Goal: Task Accomplishment & Management: Manage account settings

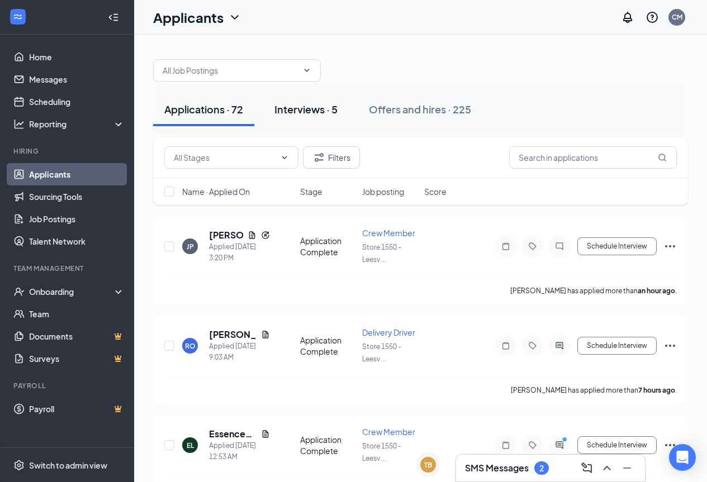
click at [331, 112] on div "Interviews · 5" at bounding box center [305, 109] width 63 height 14
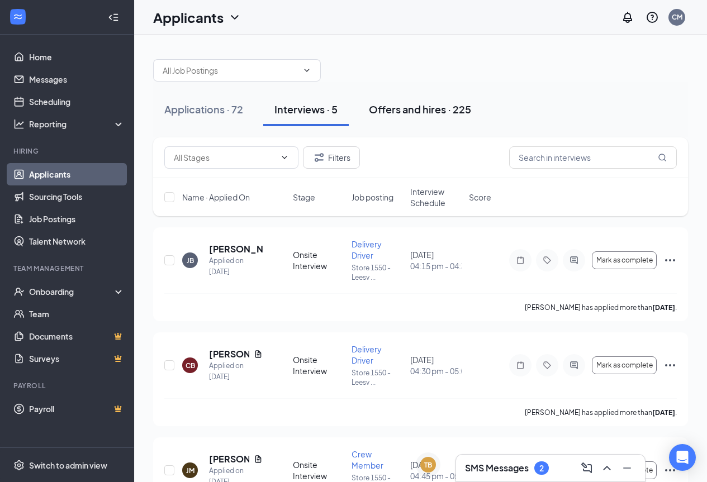
click at [422, 111] on div "Offers and hires · 225" at bounding box center [420, 109] width 102 height 14
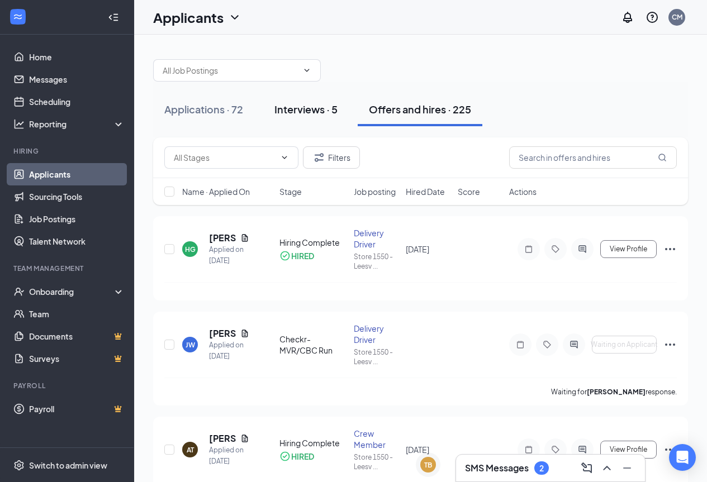
click at [294, 108] on div "Interviews · 5" at bounding box center [305, 109] width 63 height 14
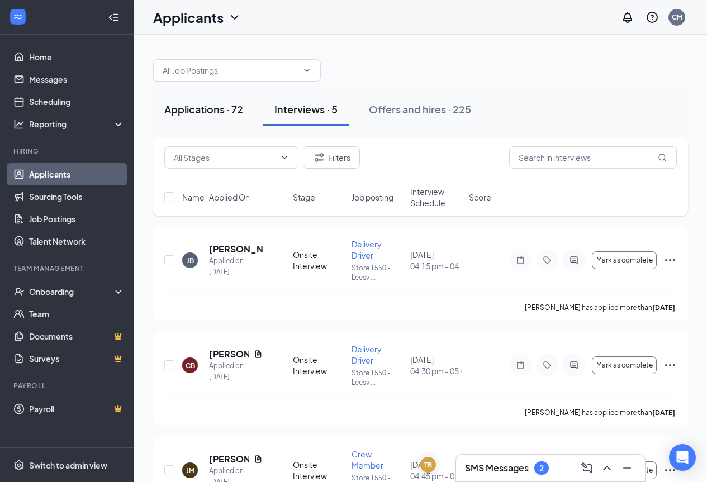
click at [193, 107] on div "Applications · 72" at bounding box center [203, 109] width 79 height 14
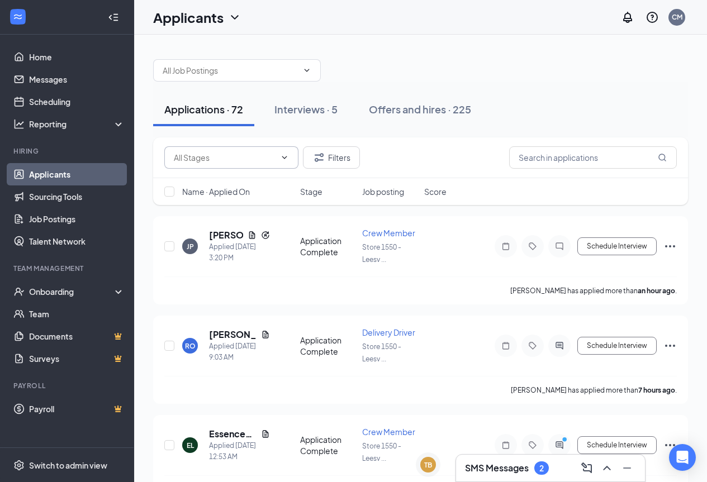
click at [233, 159] on input "text" at bounding box center [225, 157] width 102 height 12
click at [231, 158] on input "text" at bounding box center [225, 157] width 102 height 12
click at [199, 72] on input "text" at bounding box center [230, 70] width 135 height 12
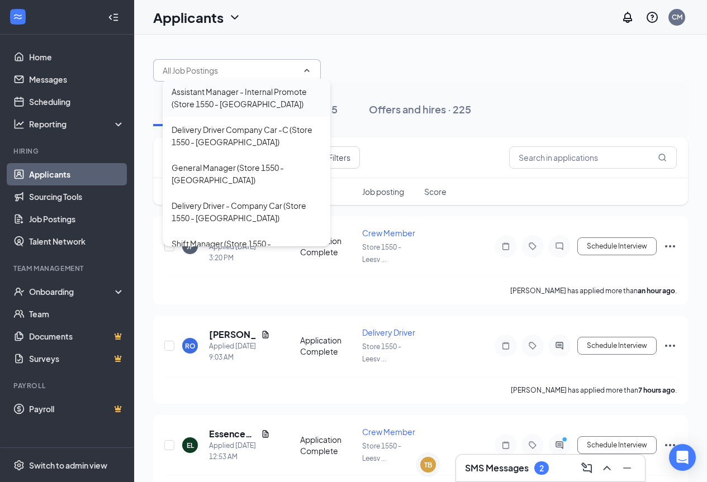
click at [197, 83] on div "Assistant Manager - Internal Promote (Store 1550 - Leesville)" at bounding box center [247, 98] width 168 height 38
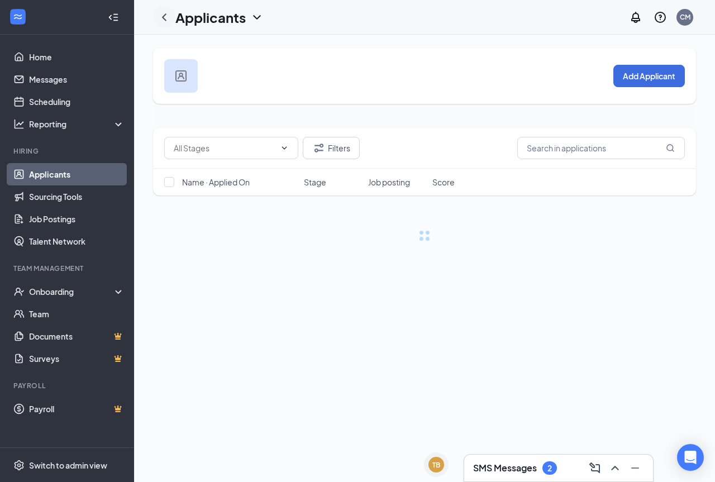
click at [165, 19] on icon "ChevronLeft" at bounding box center [164, 16] width 4 height 7
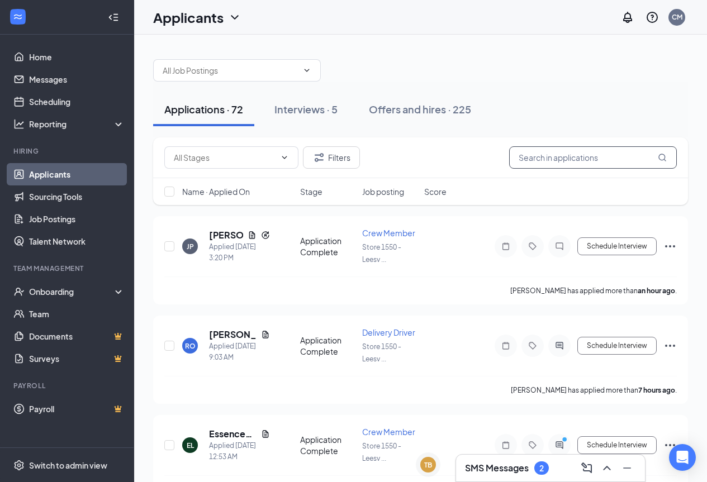
click at [611, 156] on input "text" at bounding box center [593, 157] width 168 height 22
click at [580, 153] on input "text" at bounding box center [593, 157] width 168 height 22
click at [318, 111] on div "Interviews · 5" at bounding box center [305, 109] width 63 height 14
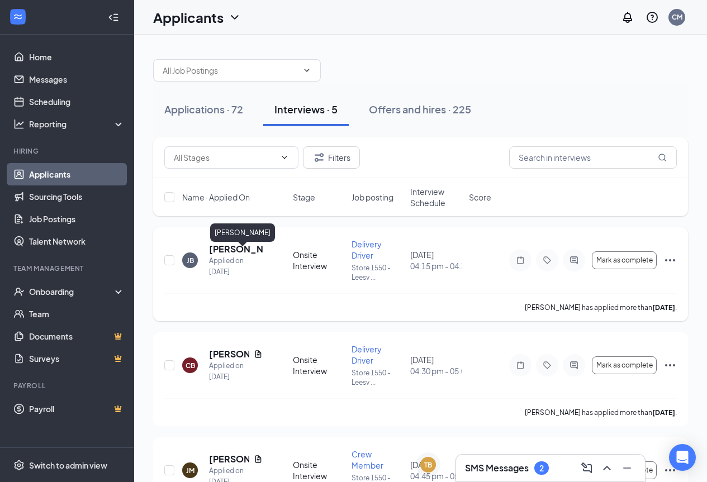
click at [237, 252] on h5 "[PERSON_NAME]" at bounding box center [236, 249] width 54 height 12
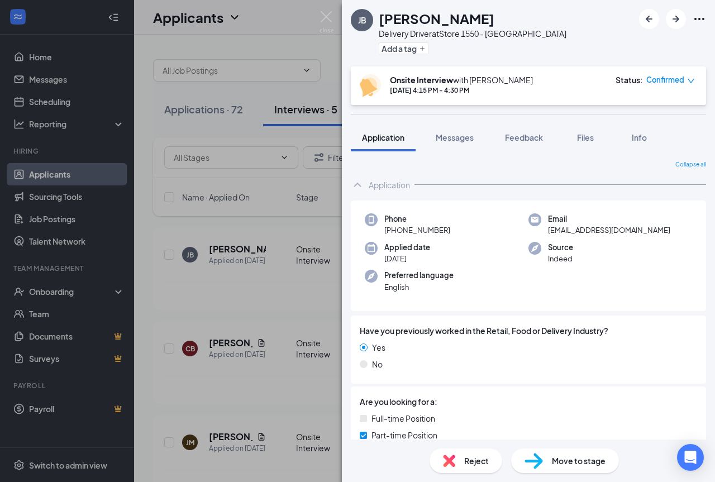
click at [606, 464] on div "Move to stage" at bounding box center [565, 461] width 108 height 25
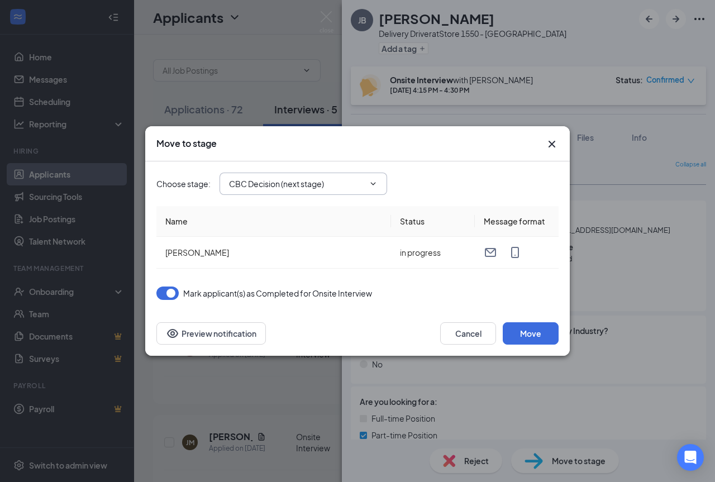
click at [378, 189] on span "CBC Decision (next stage)" at bounding box center [304, 184] width 168 height 22
click at [376, 187] on icon "ChevronDown" at bounding box center [373, 183] width 9 height 9
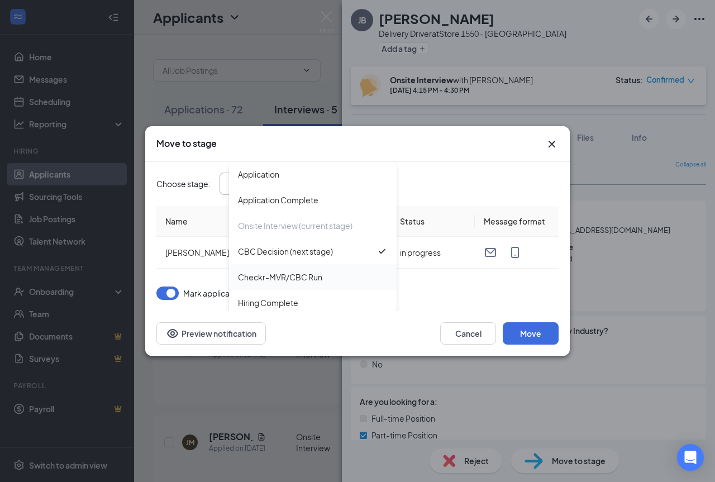
click at [306, 274] on div "Checkr-MVR/CBC Run" at bounding box center [280, 277] width 84 height 12
type input "Checkr-MVR/CBC Run"
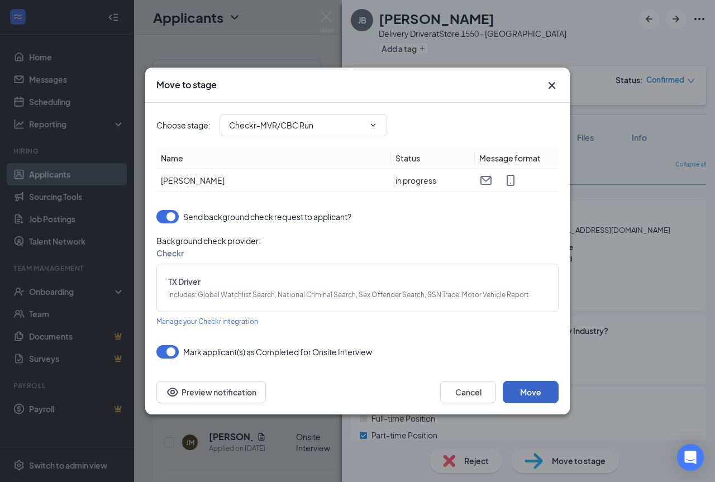
click at [529, 395] on button "Move" at bounding box center [531, 392] width 56 height 22
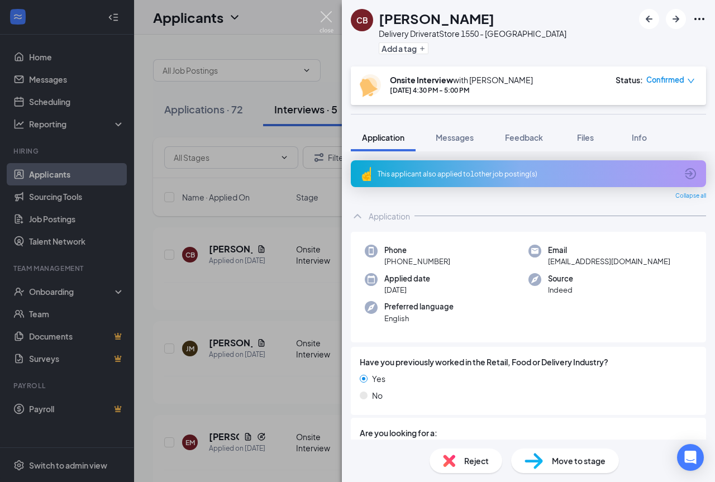
click at [325, 23] on img at bounding box center [327, 22] width 14 height 22
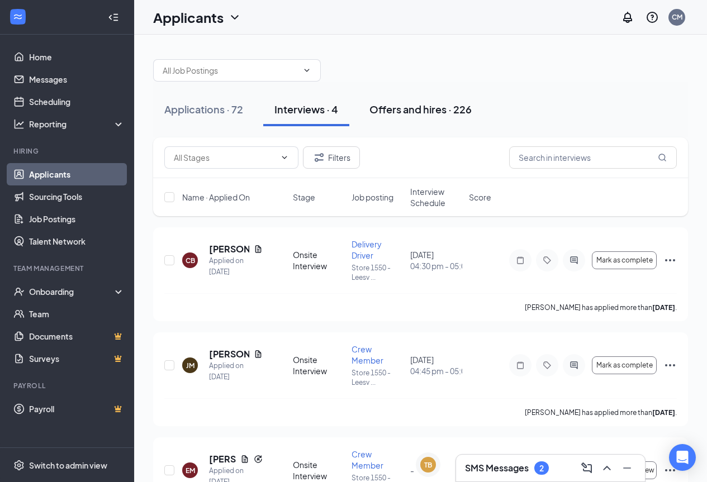
click at [402, 107] on div "Offers and hires · 226" at bounding box center [420, 109] width 102 height 14
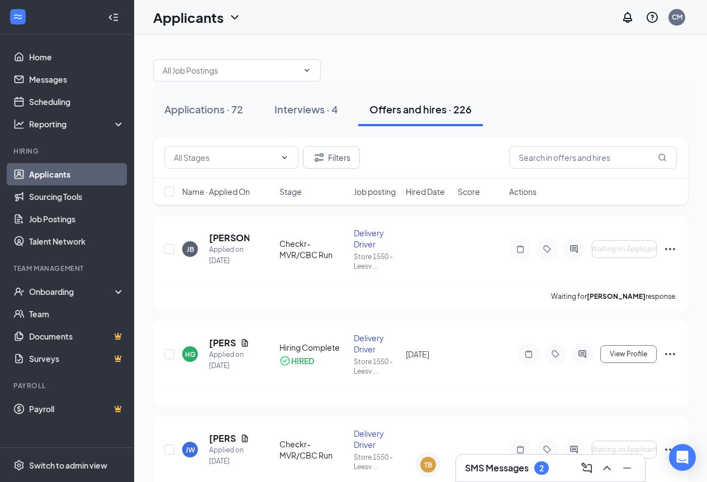
click at [508, 464] on h3 "SMS Messages" at bounding box center [497, 468] width 64 height 12
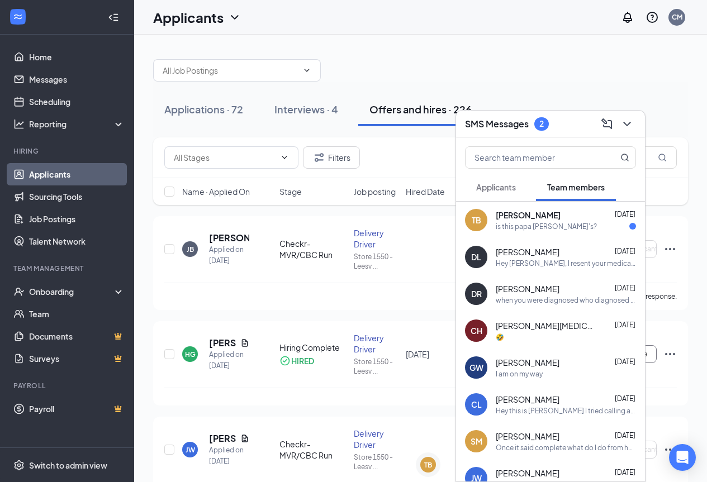
click at [520, 231] on div "TB timothy brown Oct 14 is this papa john's?" at bounding box center [550, 220] width 189 height 37
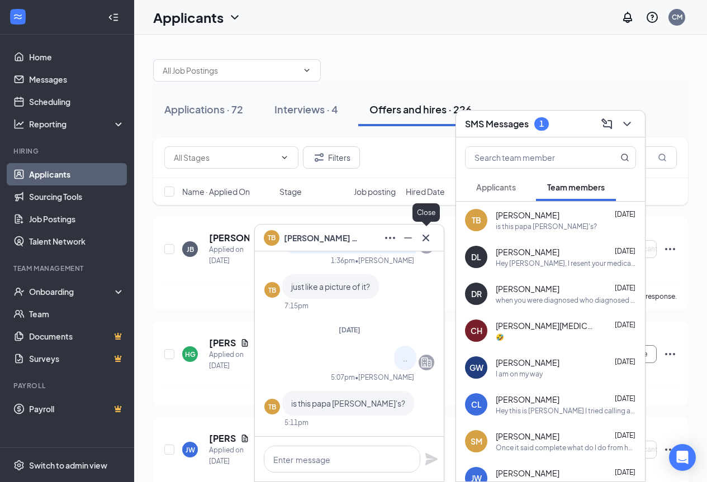
click at [425, 235] on icon "Cross" at bounding box center [425, 237] width 13 height 13
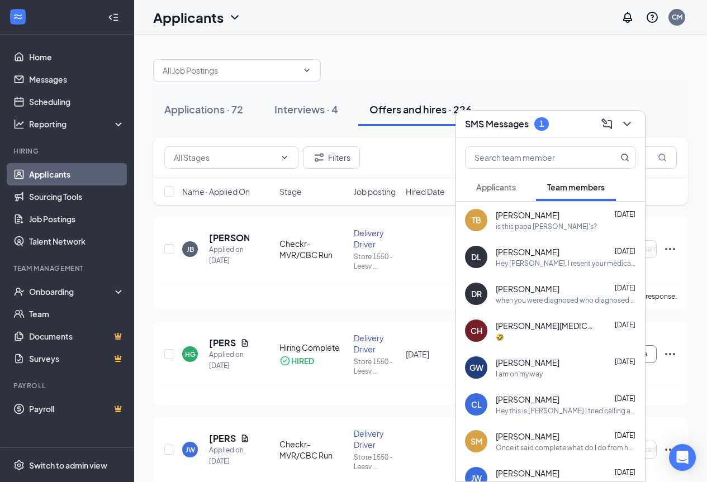
click at [504, 193] on button "Applicants" at bounding box center [496, 187] width 62 height 28
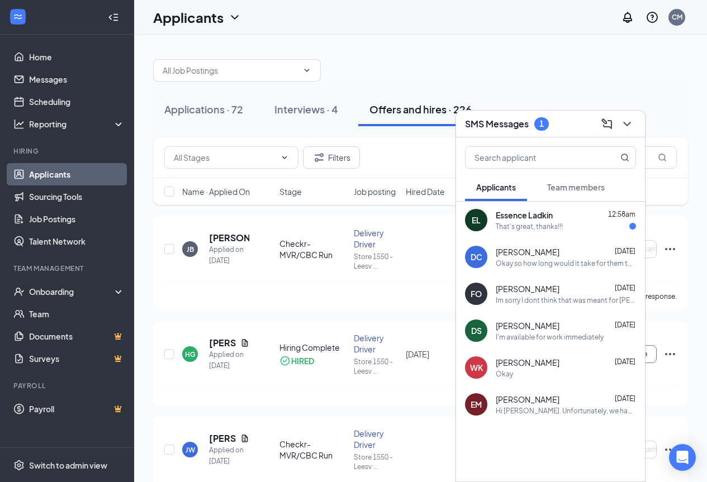
click at [540, 214] on span "Essence Ladkin" at bounding box center [523, 214] width 57 height 11
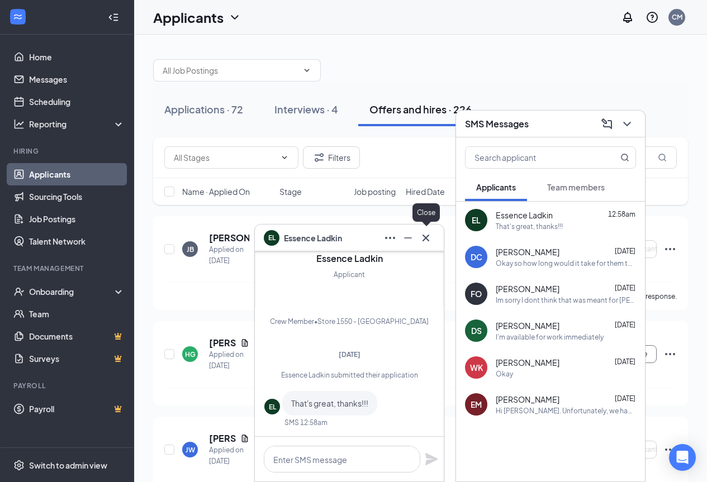
click at [422, 241] on icon "Cross" at bounding box center [425, 237] width 13 height 13
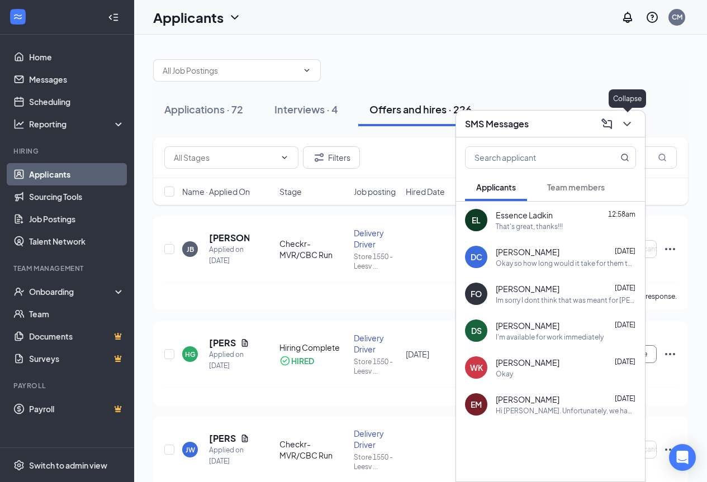
click at [624, 126] on icon "ChevronDown" at bounding box center [626, 123] width 13 height 13
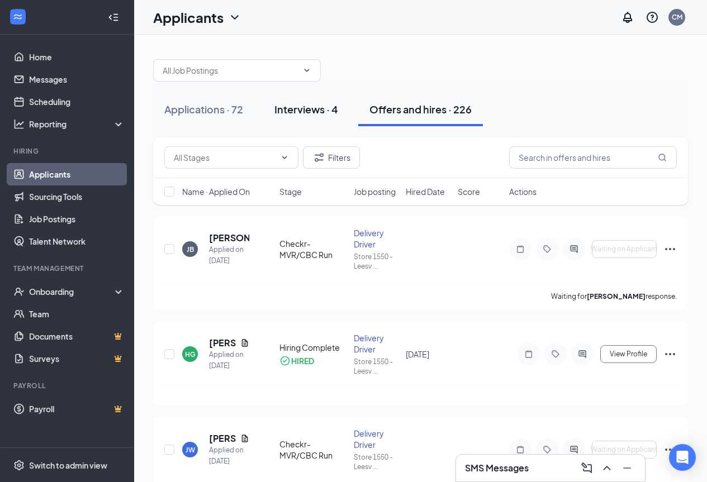
click at [313, 112] on div "Interviews · 4" at bounding box center [306, 109] width 64 height 14
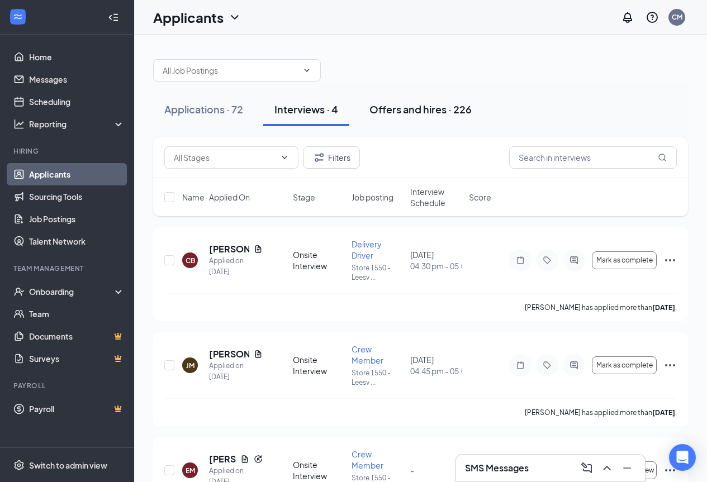
drag, startPoint x: 441, startPoint y: 116, endPoint x: 471, endPoint y: 101, distance: 34.0
click at [441, 116] on button "Offers and hires · 226" at bounding box center [420, 110] width 125 height 34
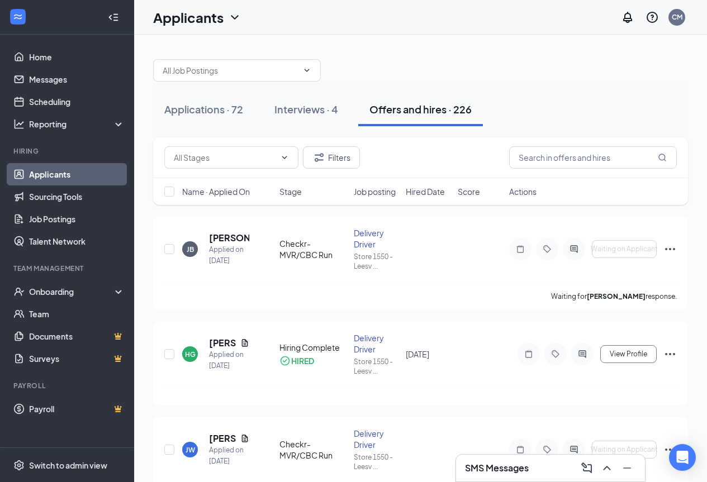
drag, startPoint x: 324, startPoint y: 108, endPoint x: 395, endPoint y: 100, distance: 71.4
click at [323, 107] on div "Interviews · 4" at bounding box center [306, 109] width 64 height 14
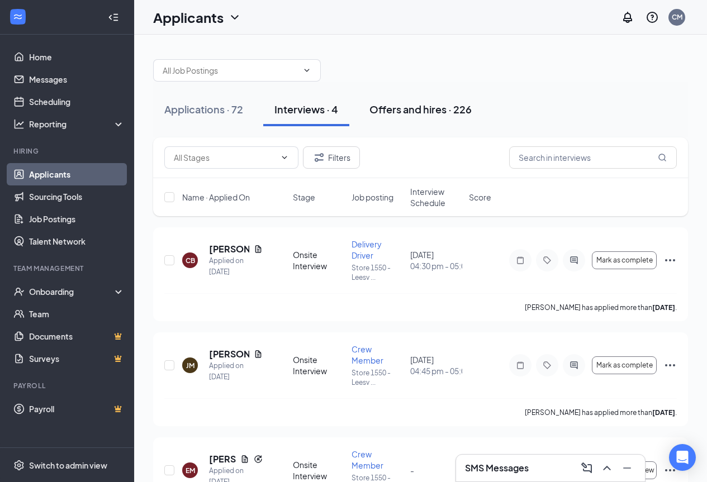
click at [408, 107] on div "Offers and hires · 226" at bounding box center [420, 109] width 102 height 14
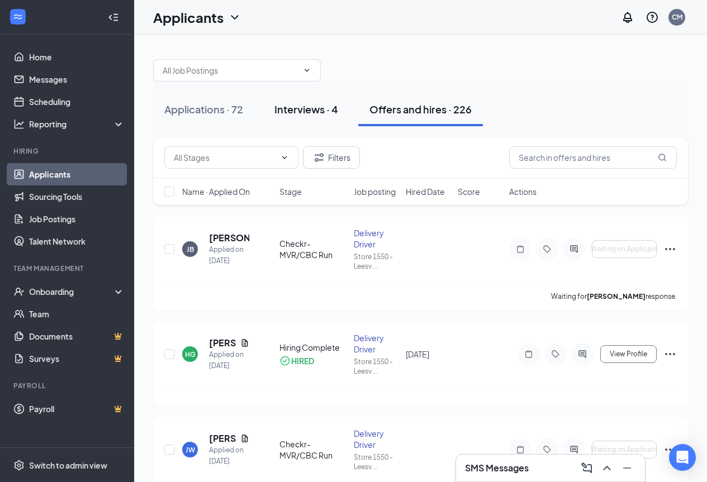
click at [330, 108] on div "Interviews · 4" at bounding box center [306, 109] width 64 height 14
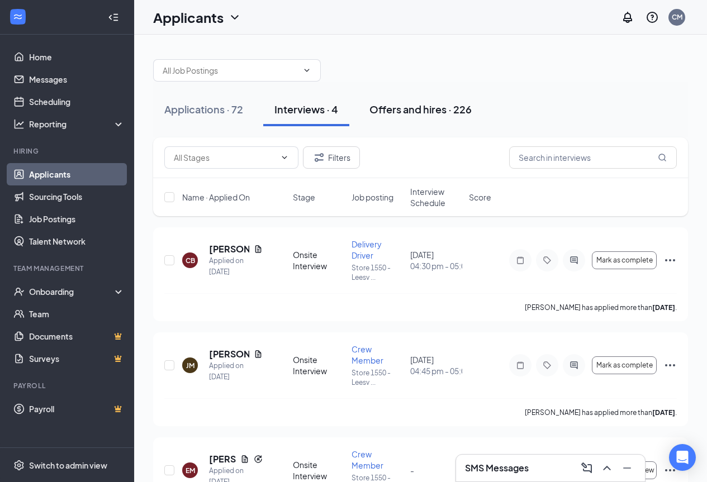
click at [396, 113] on div "Offers and hires · 226" at bounding box center [420, 109] width 102 height 14
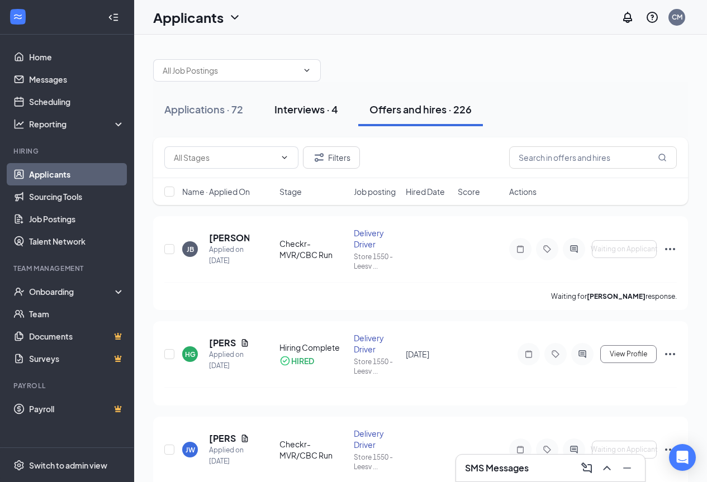
click at [313, 111] on div "Interviews · 4" at bounding box center [306, 109] width 64 height 14
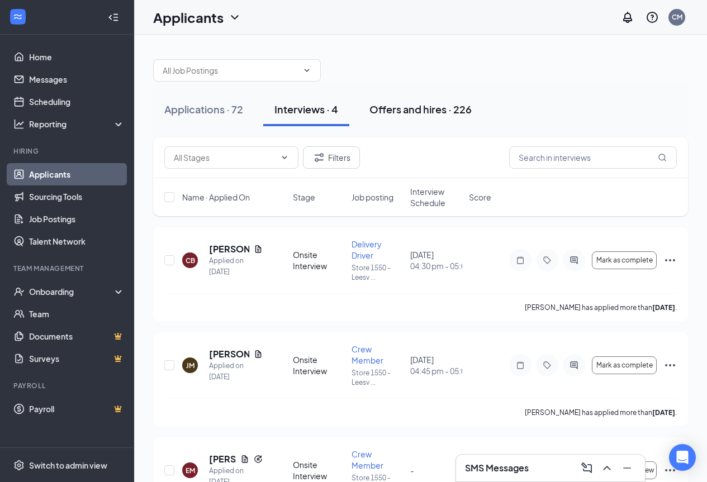
click at [396, 109] on div "Offers and hires · 226" at bounding box center [420, 109] width 102 height 14
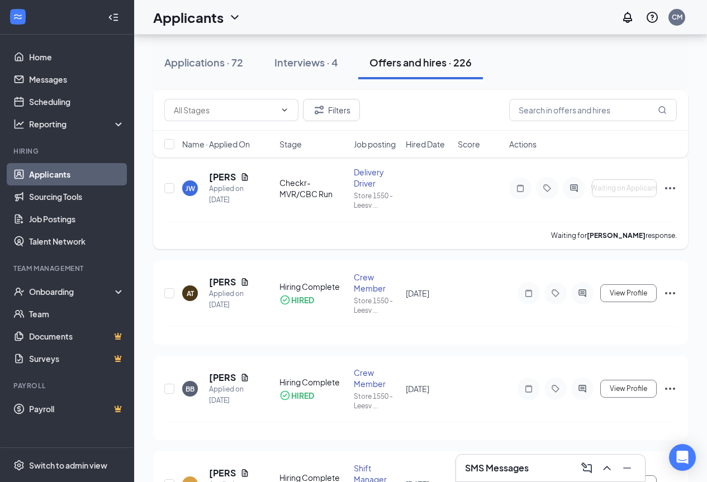
scroll to position [279, 0]
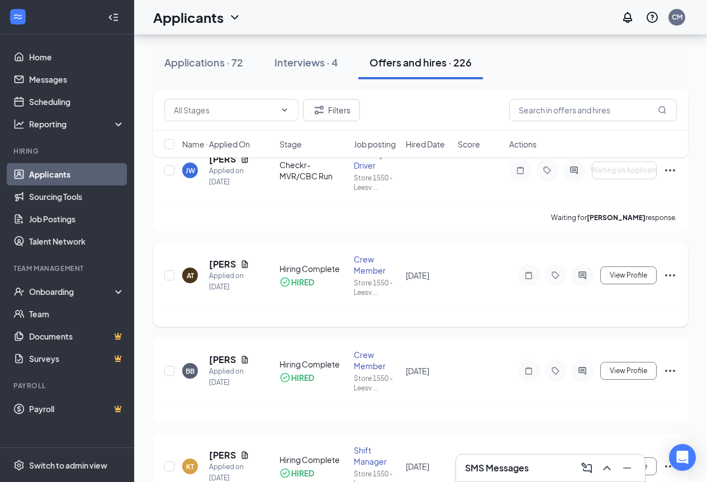
click at [673, 275] on icon "Ellipses" at bounding box center [670, 275] width 10 height 2
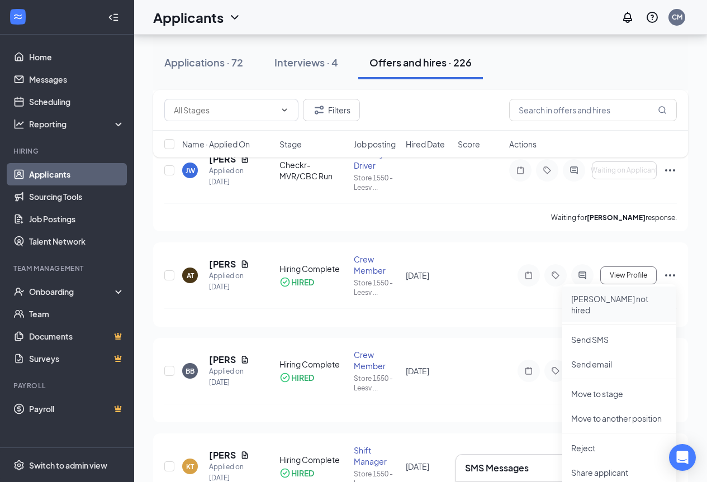
click at [612, 301] on p "Mark not hired" at bounding box center [619, 304] width 96 height 22
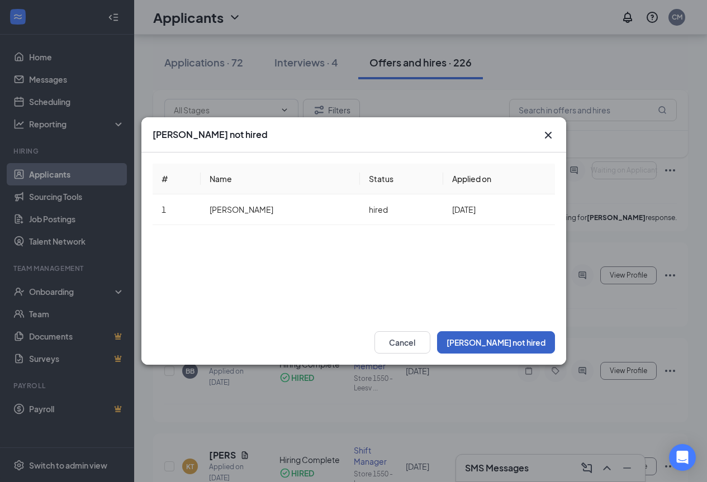
click at [498, 340] on button "Mark not hired" at bounding box center [496, 342] width 118 height 22
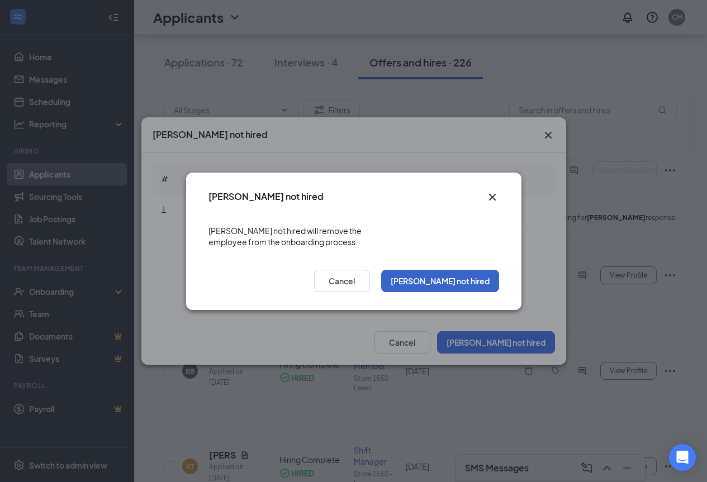
click at [480, 281] on button "Mark not hired" at bounding box center [440, 281] width 118 height 22
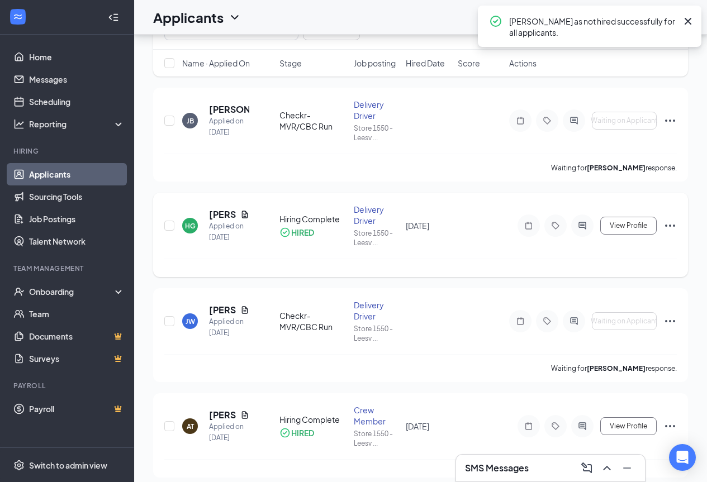
scroll to position [0, 0]
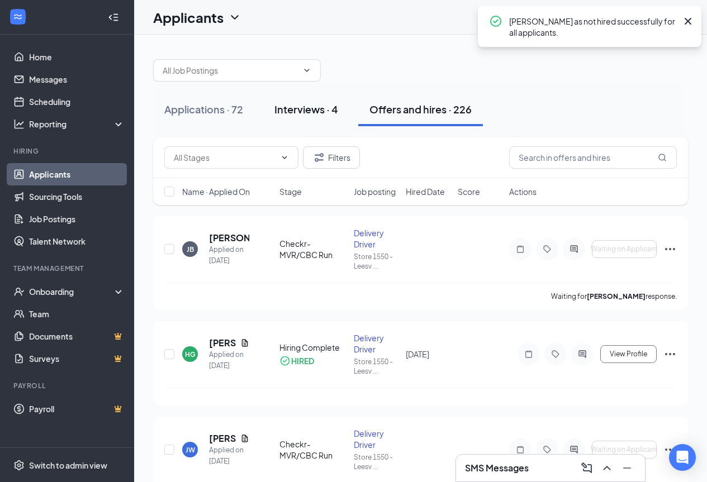
click at [306, 111] on div "Interviews · 4" at bounding box center [306, 109] width 64 height 14
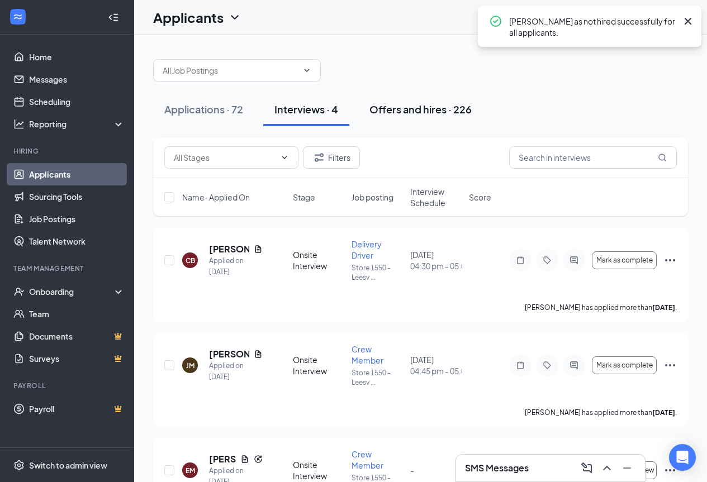
click at [407, 108] on div "Offers and hires · 226" at bounding box center [420, 109] width 102 height 14
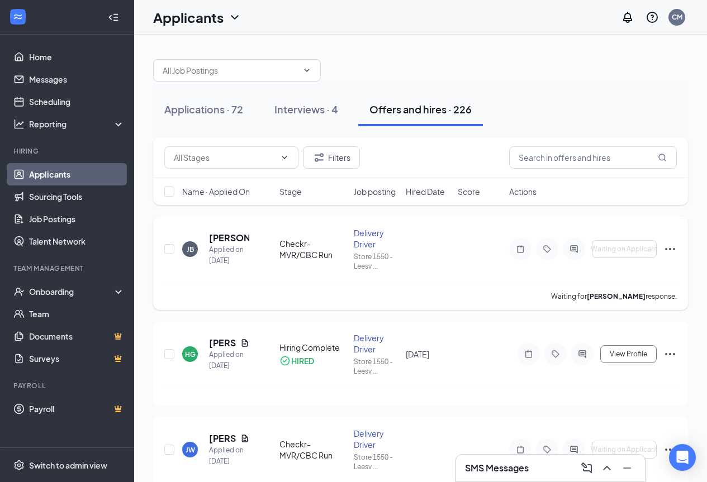
click at [292, 242] on div "Checkr-MVR/CBC Run" at bounding box center [313, 249] width 68 height 22
click at [366, 227] on div "JB Jay Burke Applied on Oct 9 Checkr-MVR/CBC Run Delivery Driver Store 1550 - L…" at bounding box center [420, 263] width 535 height 94
click at [305, 121] on button "Interviews · 4" at bounding box center [306, 110] width 86 height 34
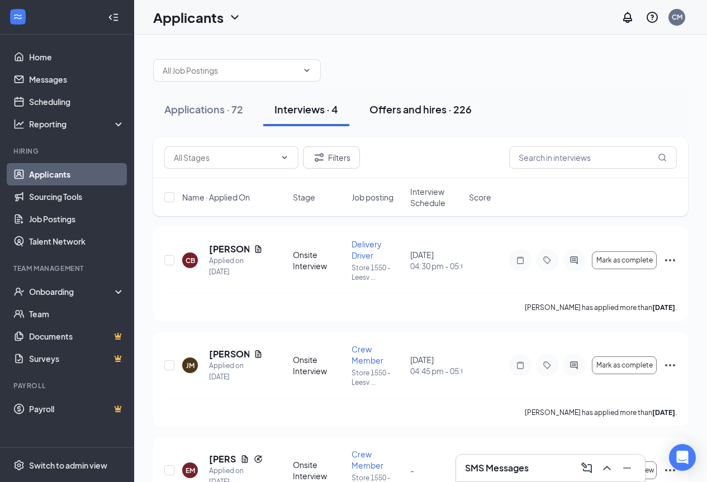
click at [392, 121] on button "Offers and hires · 226" at bounding box center [420, 110] width 125 height 34
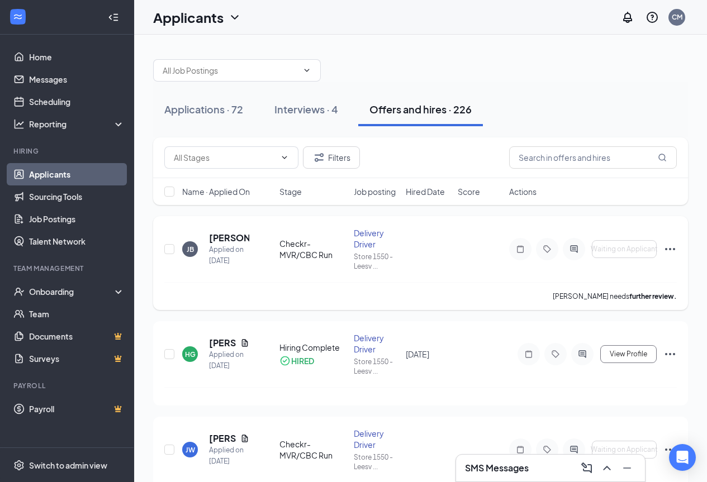
click at [368, 235] on div "Delivery Driver" at bounding box center [376, 238] width 45 height 22
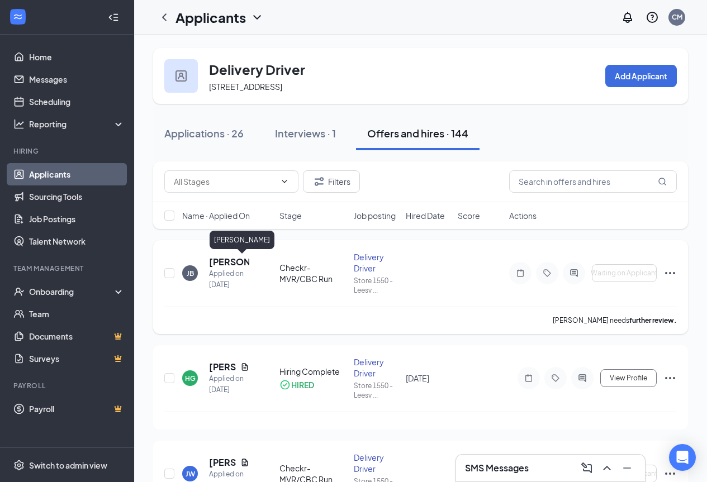
click at [217, 260] on h5 "[PERSON_NAME]" at bounding box center [229, 262] width 40 height 12
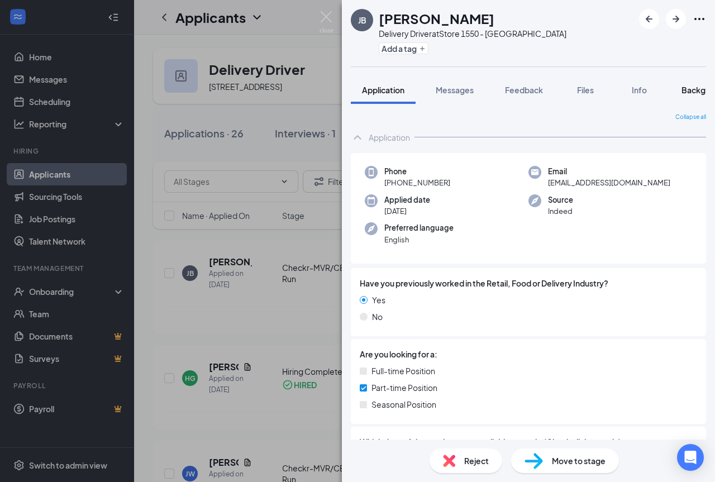
click at [693, 92] on span "Background" at bounding box center [704, 90] width 46 height 10
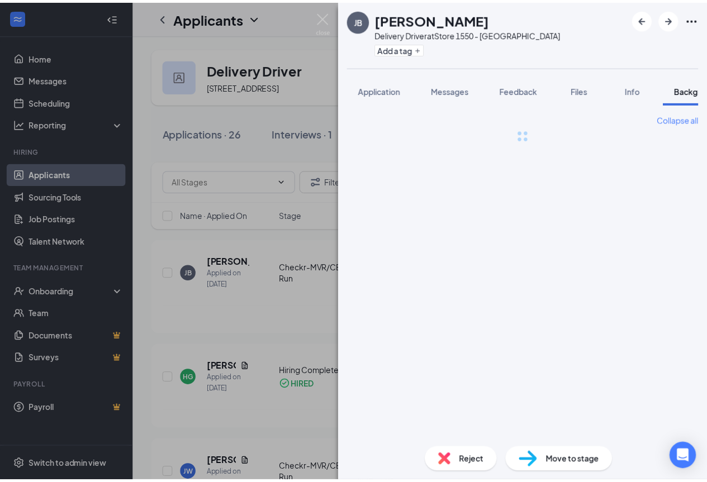
scroll to position [0, 35]
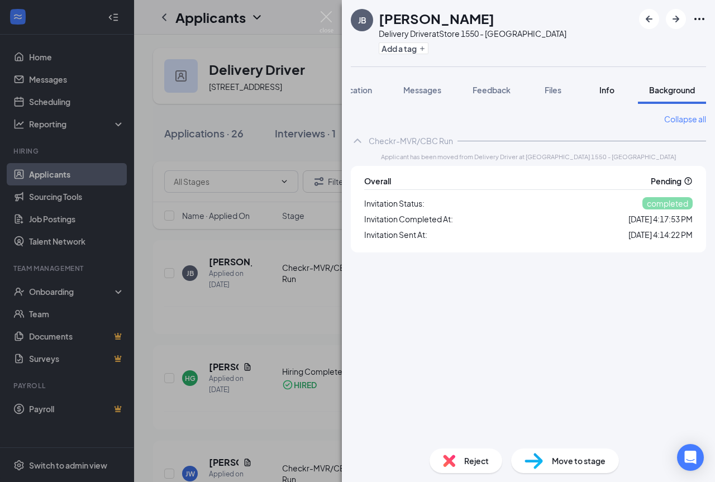
click at [604, 95] on div "Info" at bounding box center [606, 89] width 22 height 11
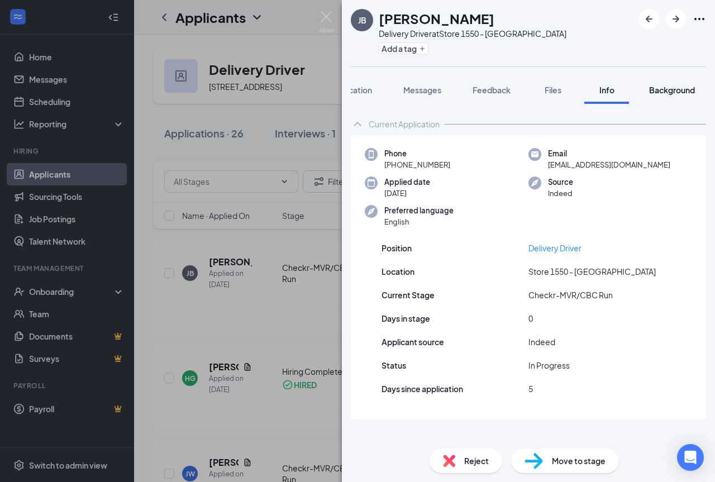
click at [664, 92] on span "Background" at bounding box center [672, 90] width 46 height 10
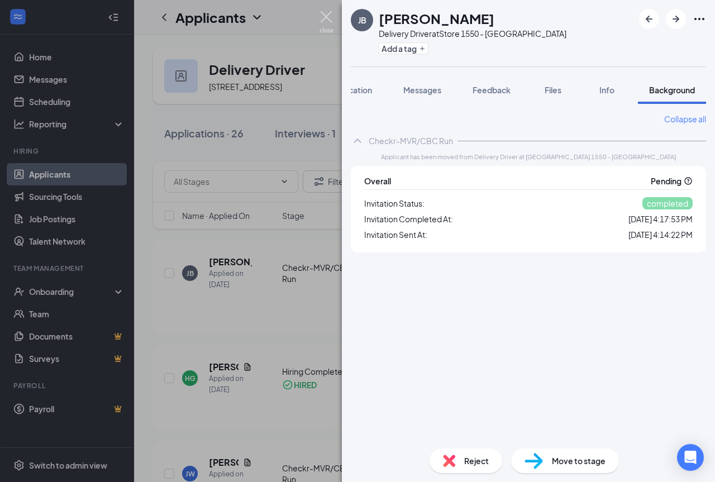
click at [331, 19] on img at bounding box center [327, 22] width 14 height 22
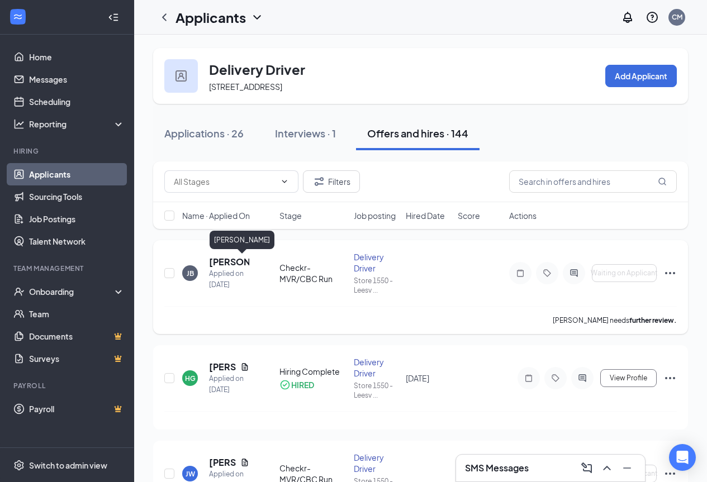
click at [214, 264] on h5 "[PERSON_NAME]" at bounding box center [229, 262] width 40 height 12
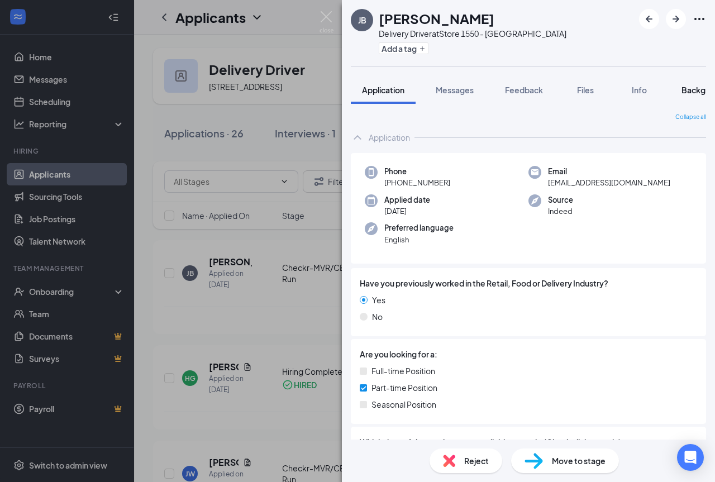
click at [688, 87] on span "Background" at bounding box center [704, 90] width 46 height 10
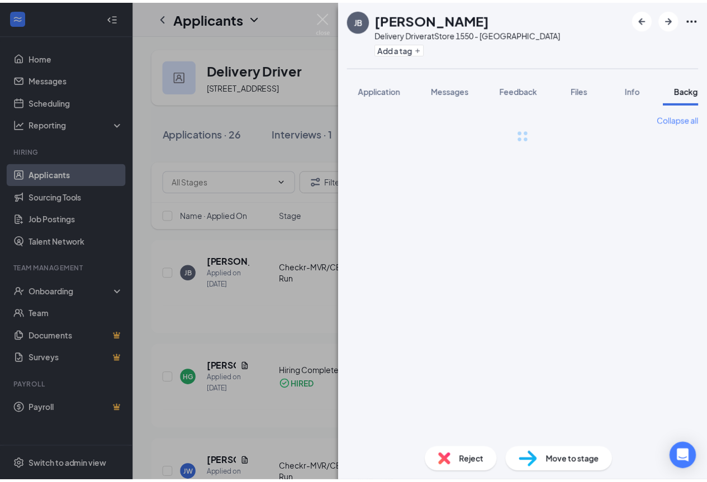
scroll to position [0, 35]
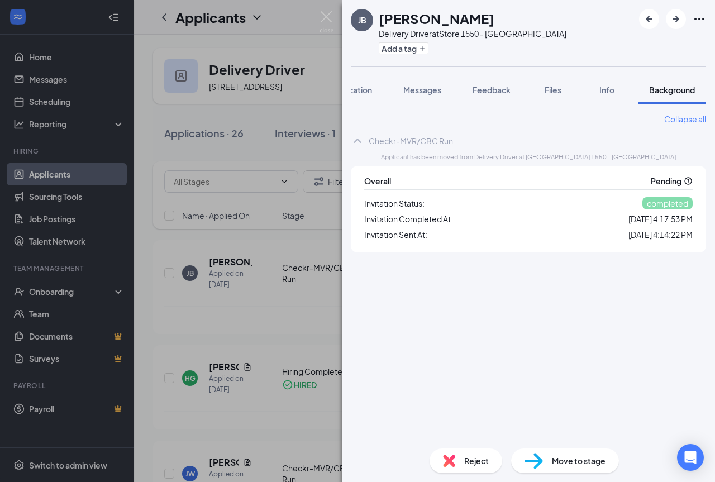
click at [662, 199] on span "completed" at bounding box center [667, 203] width 41 height 10
click at [334, 17] on div "JB Jay Burke Delivery Driver at Store 1550 - Leesville Add a tag Application Me…" at bounding box center [357, 241] width 715 height 482
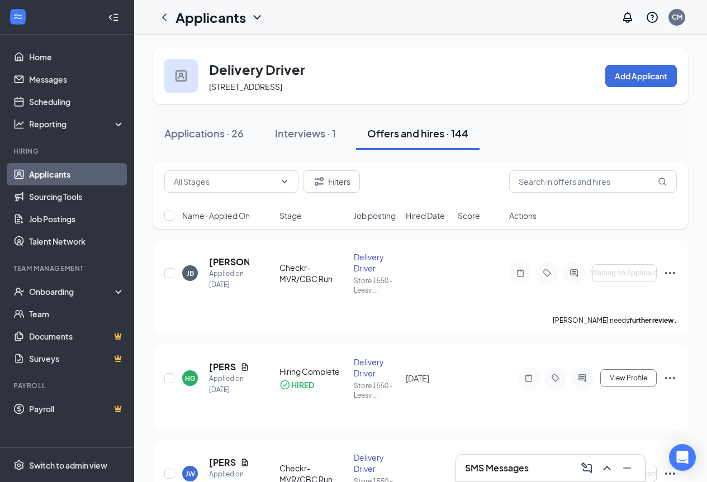
click at [325, 17] on div "Applicants CM" at bounding box center [420, 17] width 573 height 35
click at [227, 267] on h5 "[PERSON_NAME]" at bounding box center [229, 262] width 40 height 12
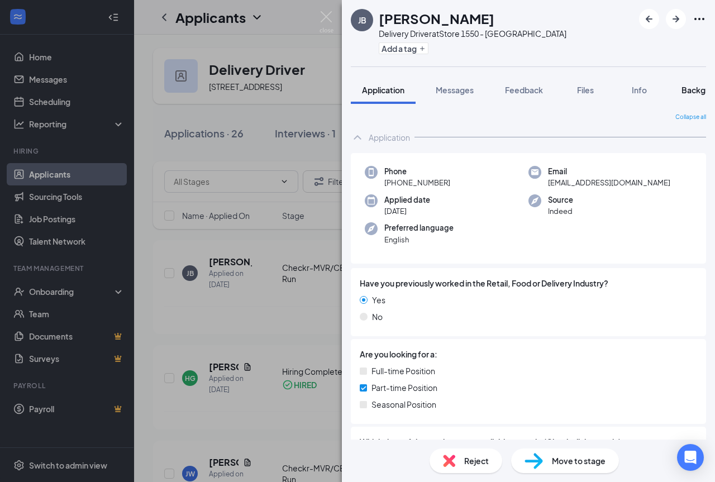
click at [692, 91] on span "Background" at bounding box center [704, 90] width 46 height 10
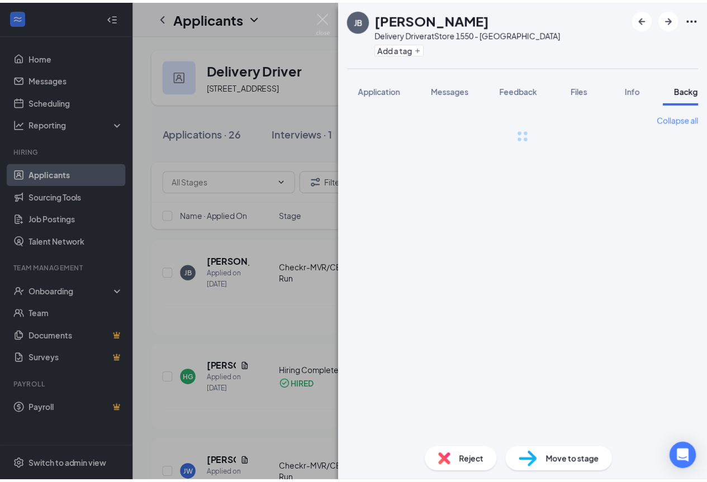
scroll to position [0, 35]
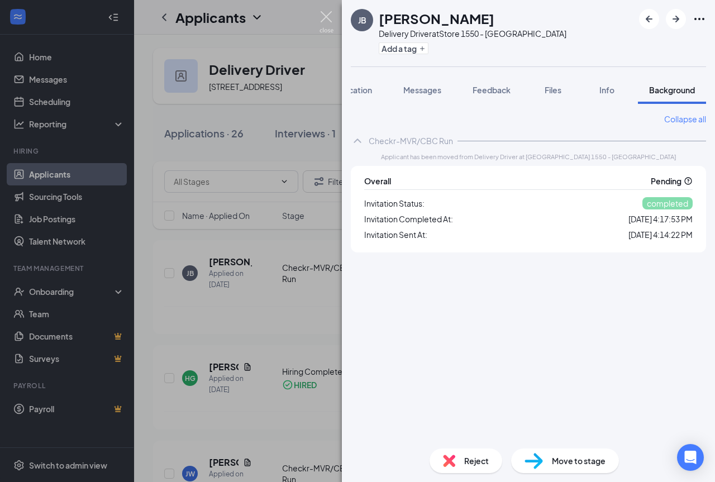
click at [323, 18] on img at bounding box center [327, 22] width 14 height 22
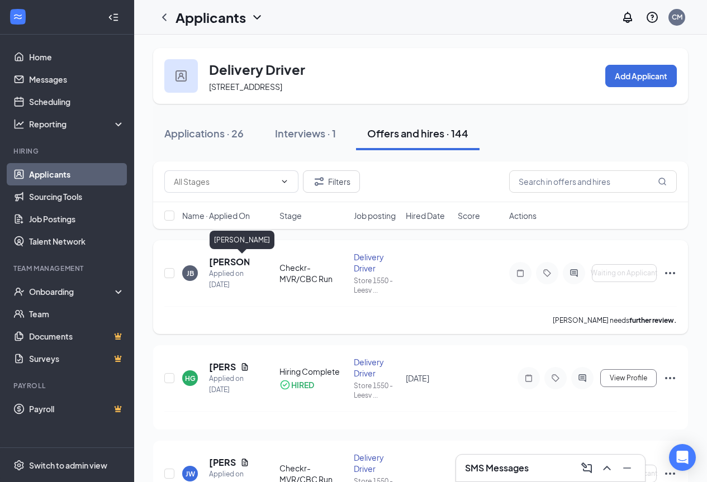
click at [216, 258] on h5 "[PERSON_NAME]" at bounding box center [229, 262] width 40 height 12
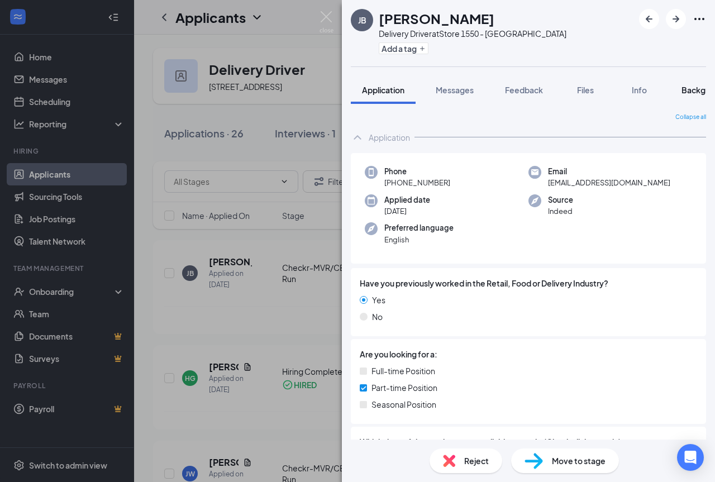
click at [692, 87] on span "Background" at bounding box center [704, 90] width 46 height 10
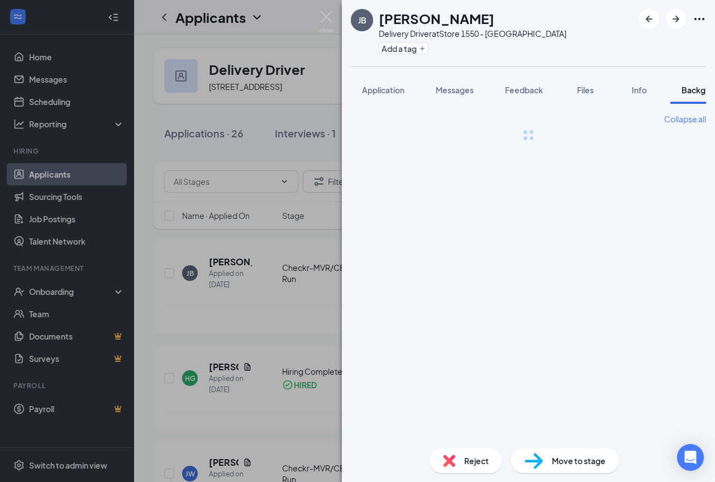
scroll to position [0, 35]
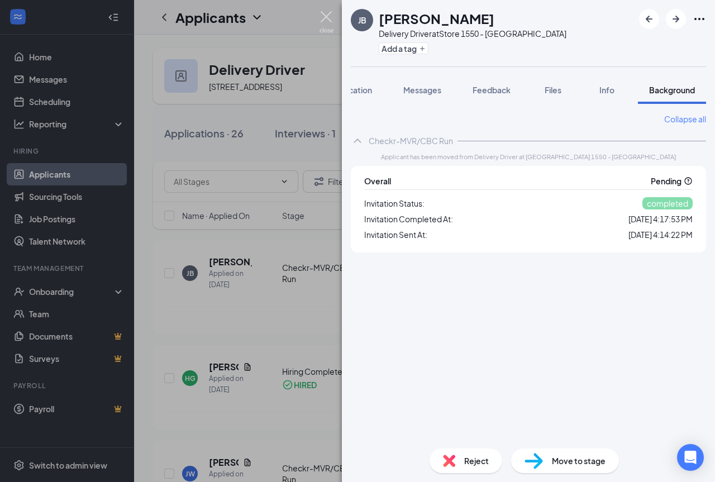
click at [324, 20] on img at bounding box center [327, 22] width 14 height 22
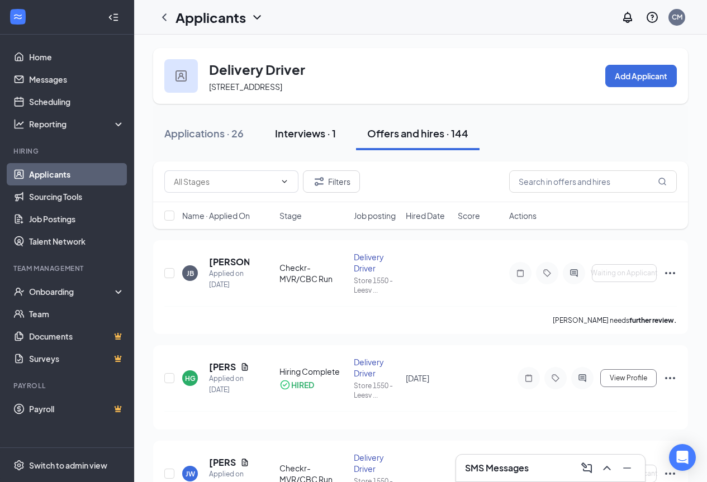
click at [295, 133] on div "Interviews · 1" at bounding box center [305, 133] width 61 height 14
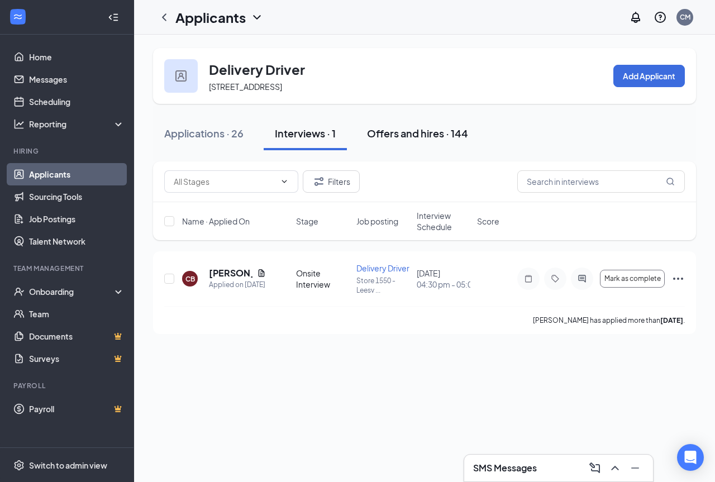
click at [438, 131] on div "Offers and hires · 144" at bounding box center [417, 133] width 101 height 14
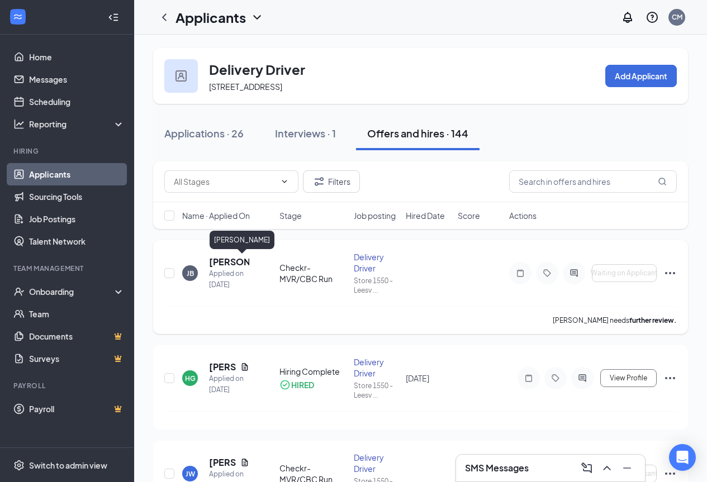
click at [212, 265] on h5 "[PERSON_NAME]" at bounding box center [229, 262] width 40 height 12
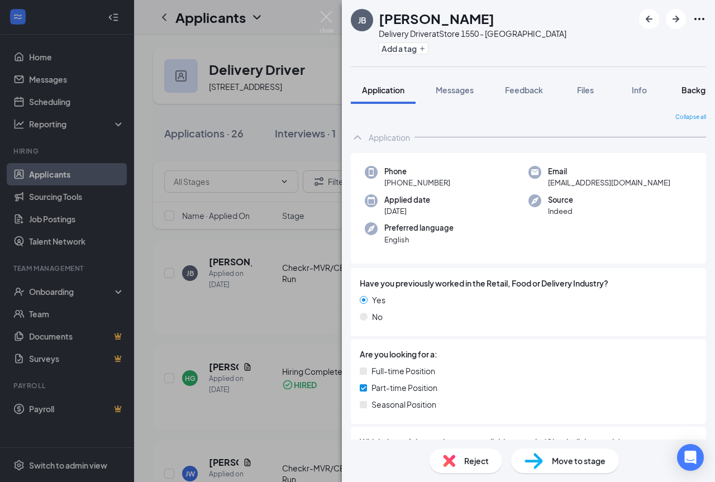
click at [698, 88] on span "Background" at bounding box center [704, 90] width 46 height 10
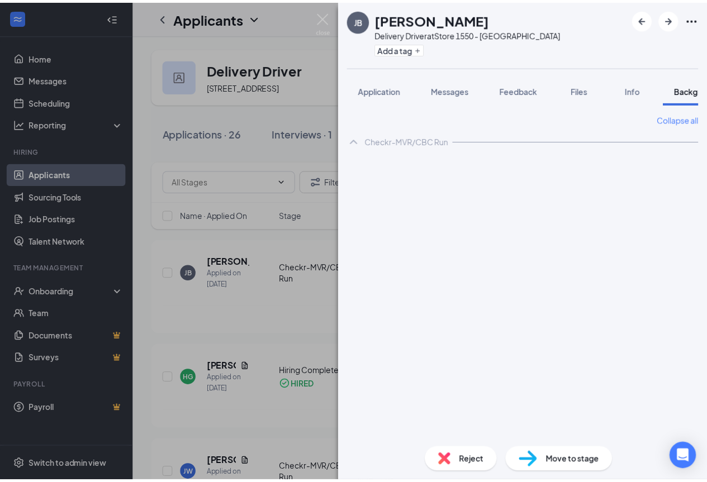
scroll to position [0, 35]
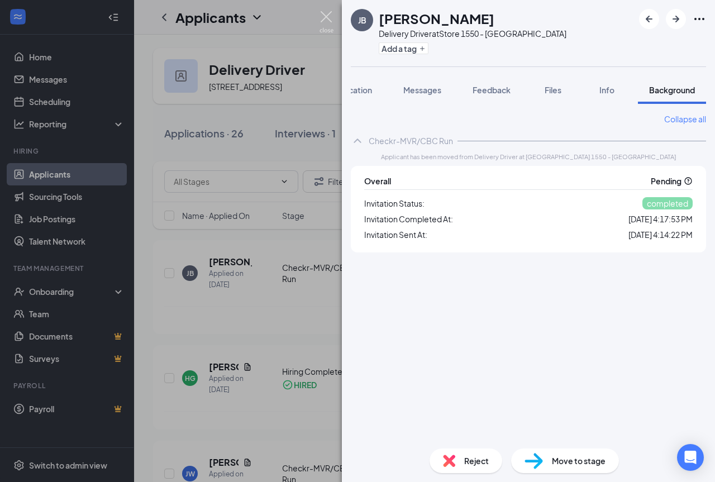
click at [326, 18] on img at bounding box center [327, 22] width 14 height 22
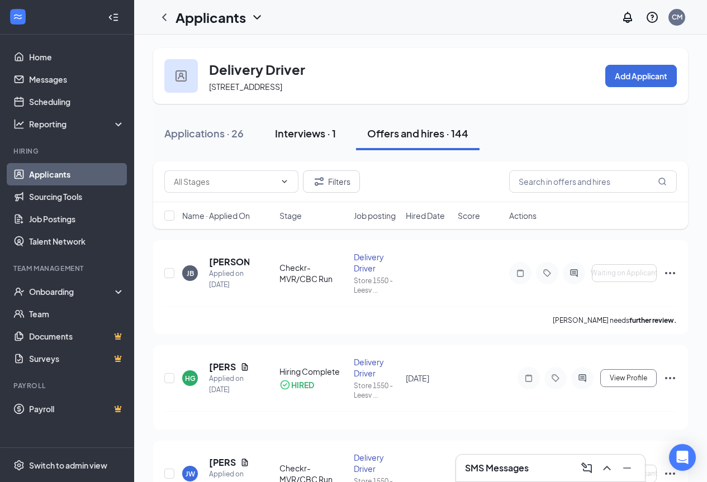
click at [281, 130] on div "Interviews · 1" at bounding box center [305, 133] width 61 height 14
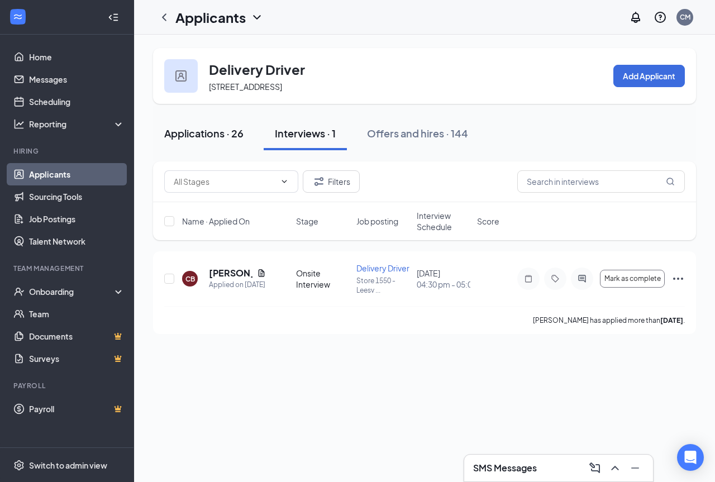
click at [217, 141] on button "Applications · 26" at bounding box center [204, 134] width 102 height 34
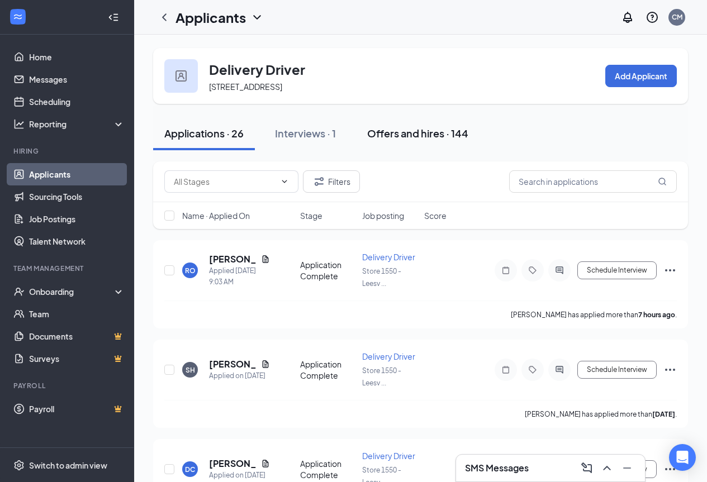
click at [445, 134] on div "Offers and hires · 144" at bounding box center [417, 133] width 101 height 14
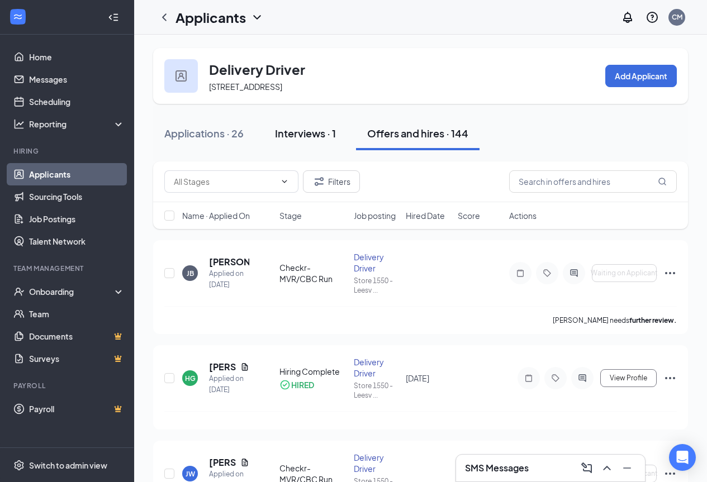
click at [322, 136] on div "Interviews · 1" at bounding box center [305, 133] width 61 height 14
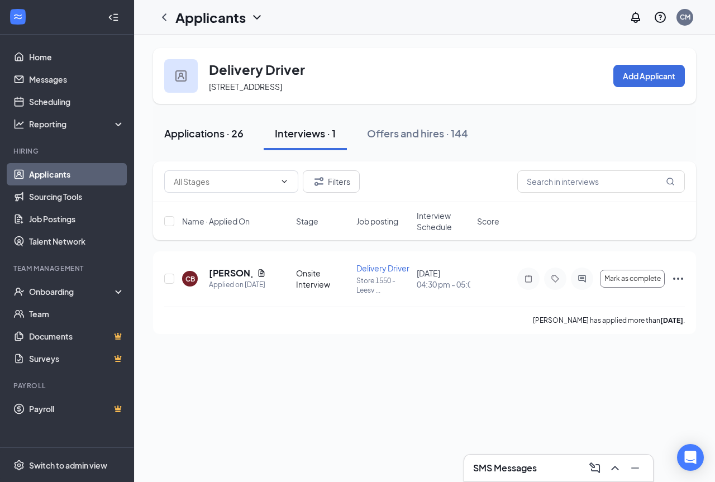
click at [225, 136] on div "Applications · 26" at bounding box center [203, 133] width 79 height 14
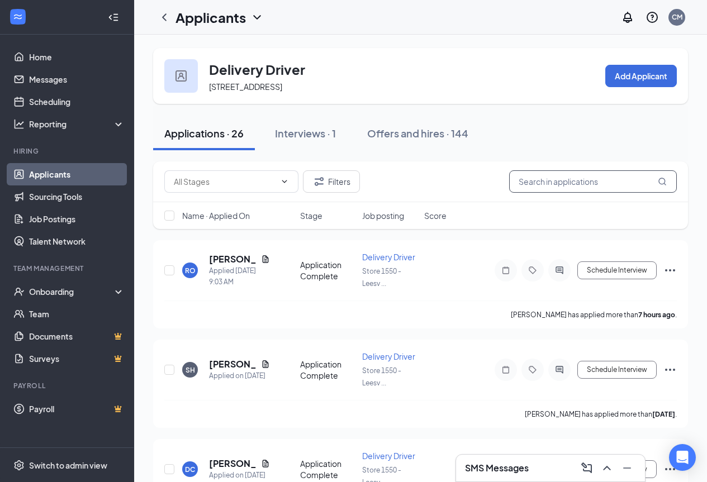
click at [573, 181] on input "text" at bounding box center [593, 181] width 168 height 22
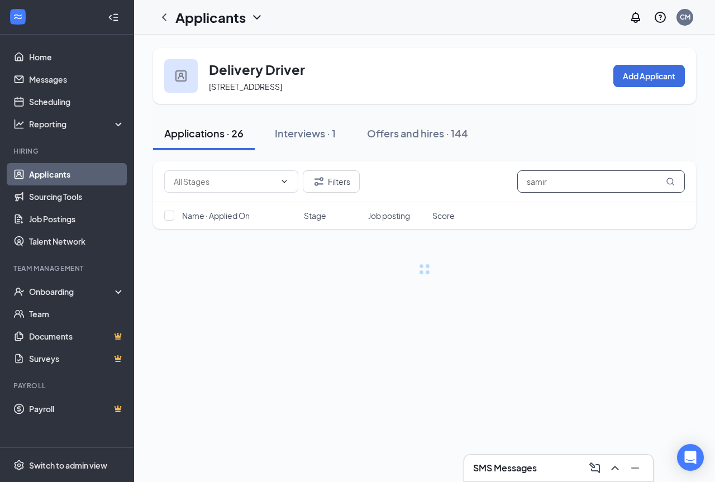
type input "samira"
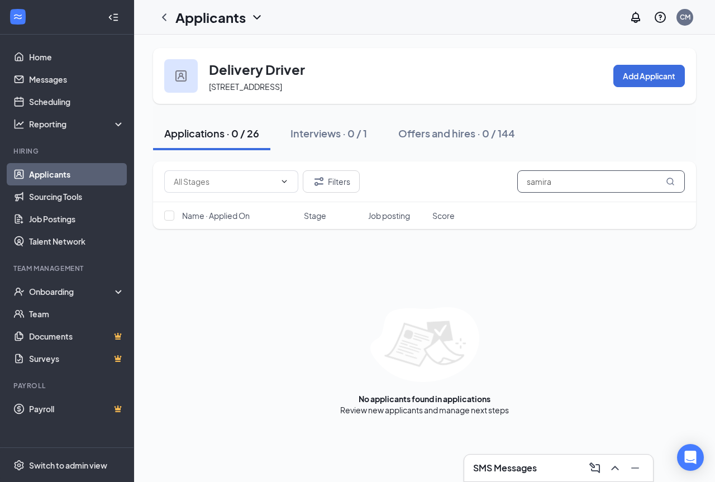
drag, startPoint x: 562, startPoint y: 181, endPoint x: 503, endPoint y: 181, distance: 58.7
click at [503, 181] on div "Filters samira" at bounding box center [424, 181] width 521 height 22
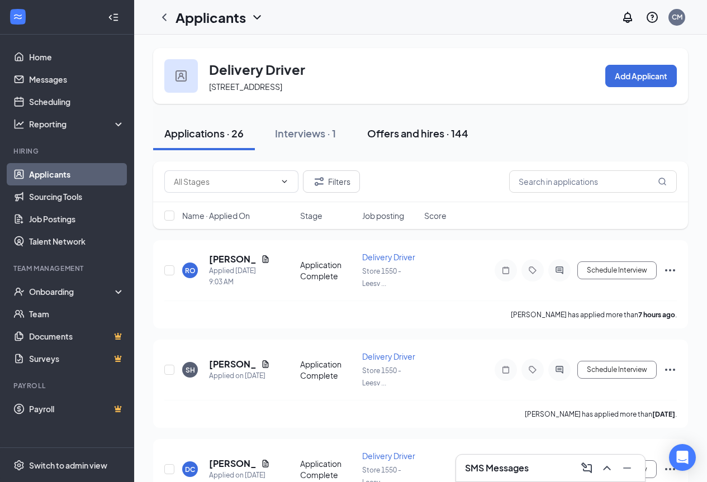
click at [366, 140] on button "Offers and hires · 144" at bounding box center [417, 134] width 123 height 34
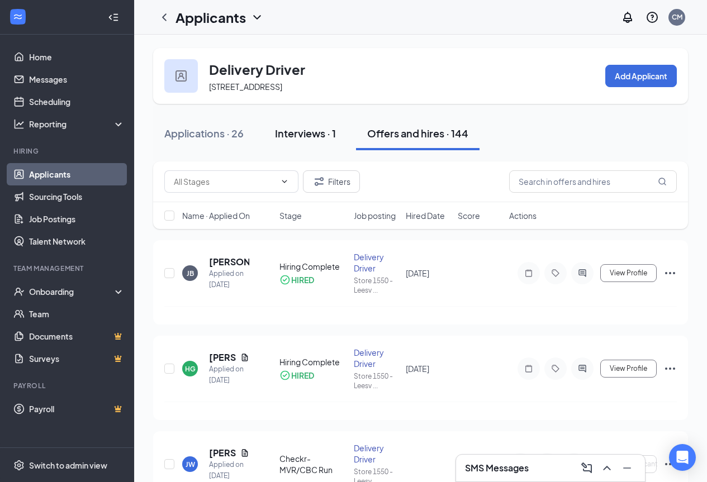
click at [322, 129] on div "Interviews · 1" at bounding box center [305, 133] width 61 height 14
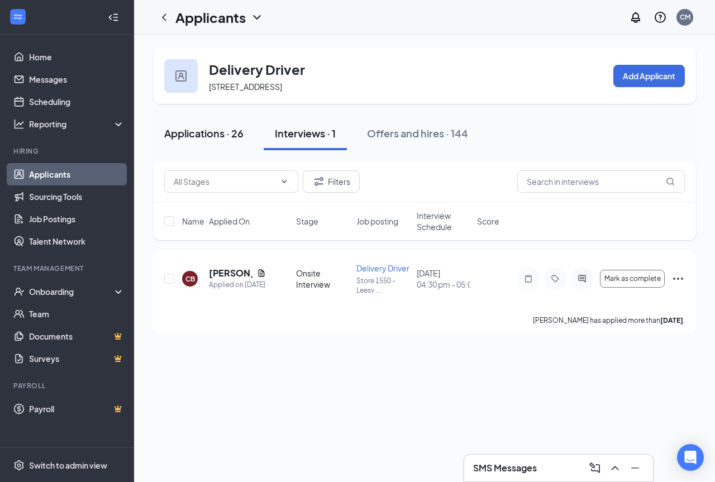
click at [226, 126] on div "Applications · 26" at bounding box center [203, 133] width 79 height 14
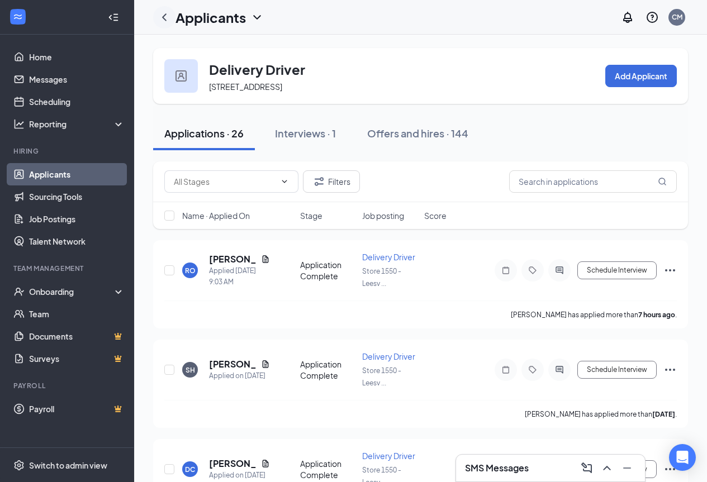
click at [174, 21] on div at bounding box center [164, 17] width 22 height 22
click at [166, 17] on icon "ChevronLeft" at bounding box center [164, 17] width 13 height 13
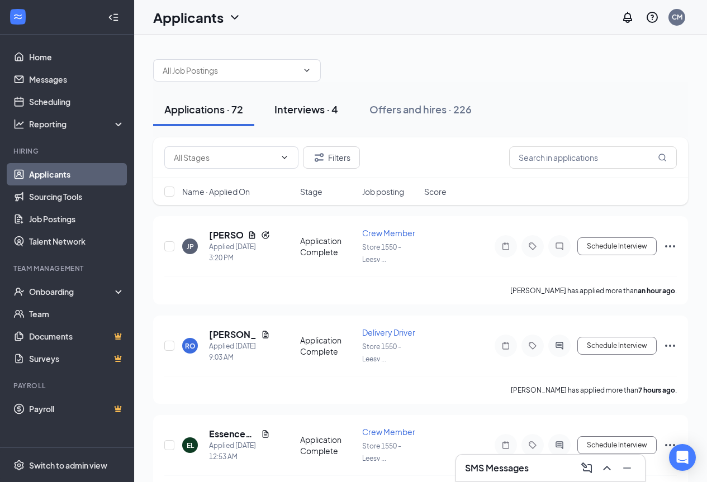
click at [327, 106] on div "Interviews · 4" at bounding box center [306, 109] width 64 height 14
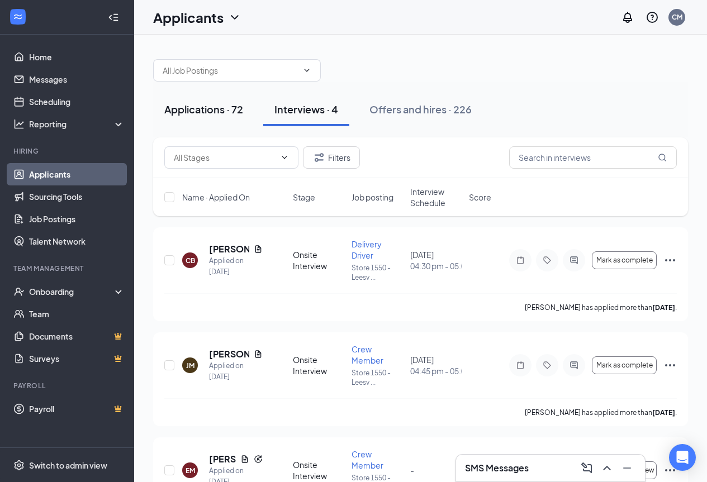
click at [221, 109] on div "Applications · 72" at bounding box center [203, 109] width 79 height 14
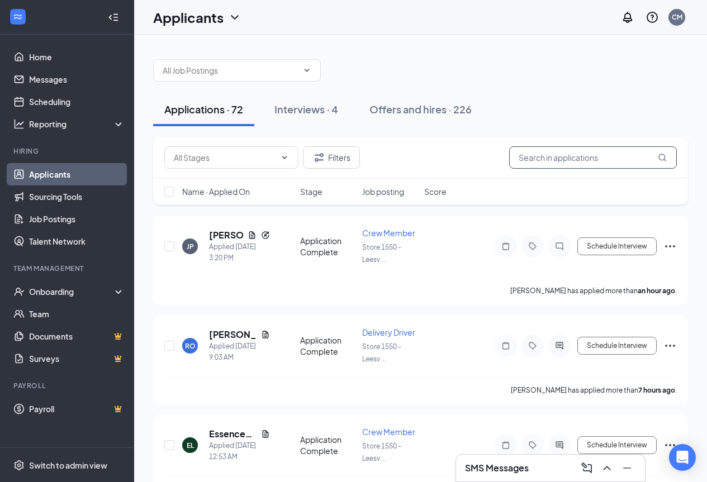
click at [535, 159] on input "text" at bounding box center [593, 157] width 168 height 22
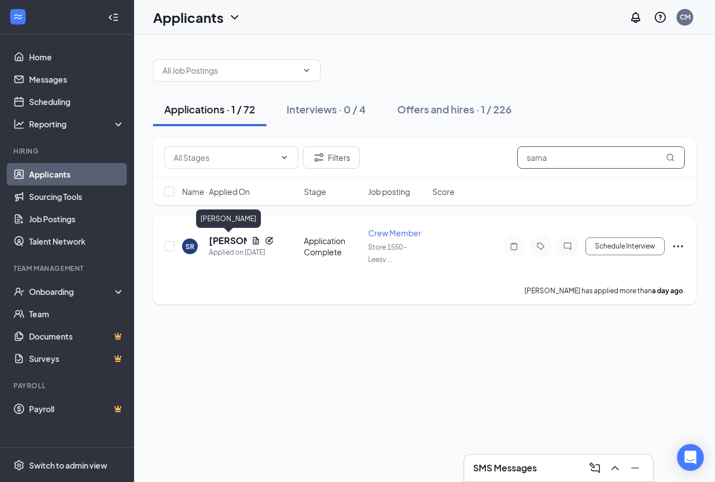
type input "sama"
click at [237, 241] on h5 "SAMARA ROMINE" at bounding box center [228, 241] width 38 height 12
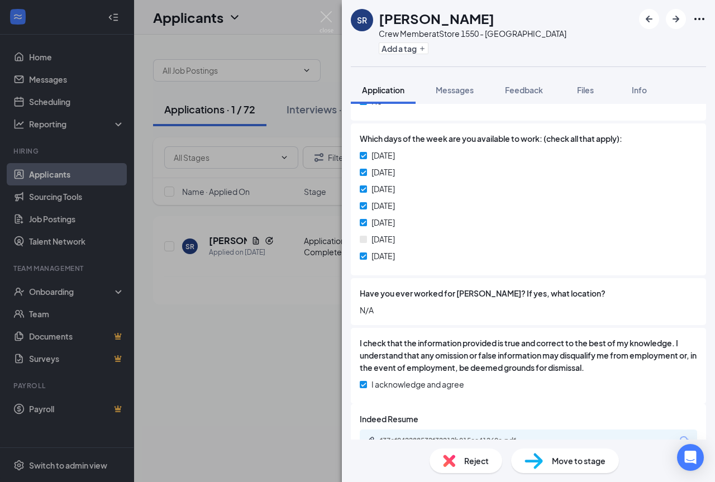
scroll to position [499, 0]
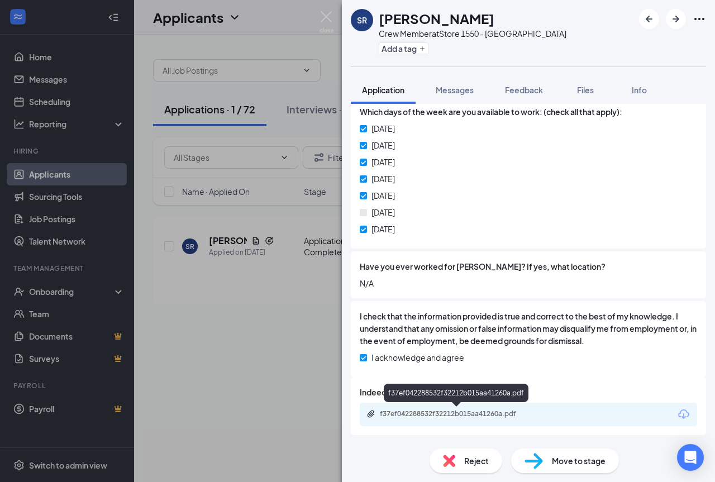
click at [459, 416] on div "f37ef042288532f32212b015aa41260a.pdf" at bounding box center [458, 413] width 156 height 9
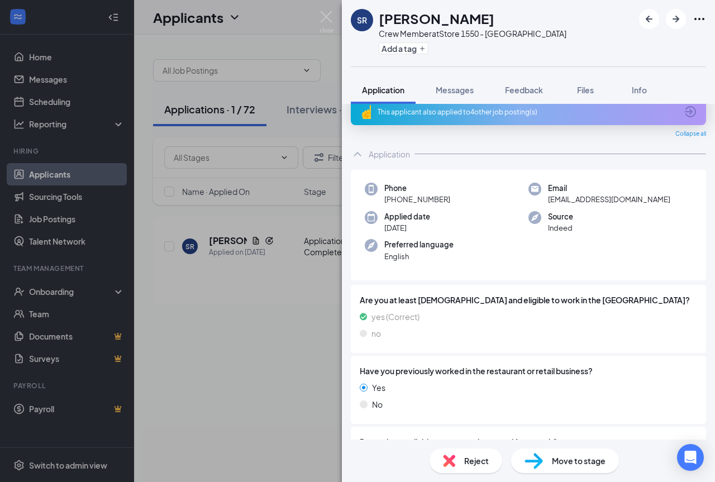
scroll to position [0, 0]
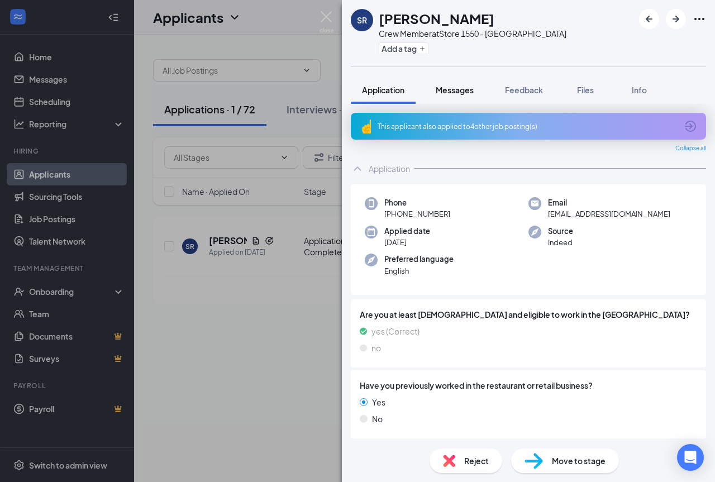
click at [455, 99] on button "Messages" at bounding box center [455, 90] width 60 height 28
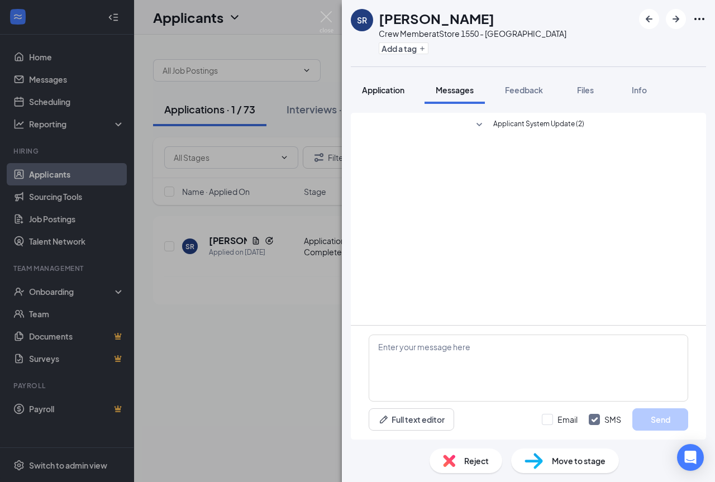
click at [378, 98] on button "Application" at bounding box center [383, 90] width 65 height 28
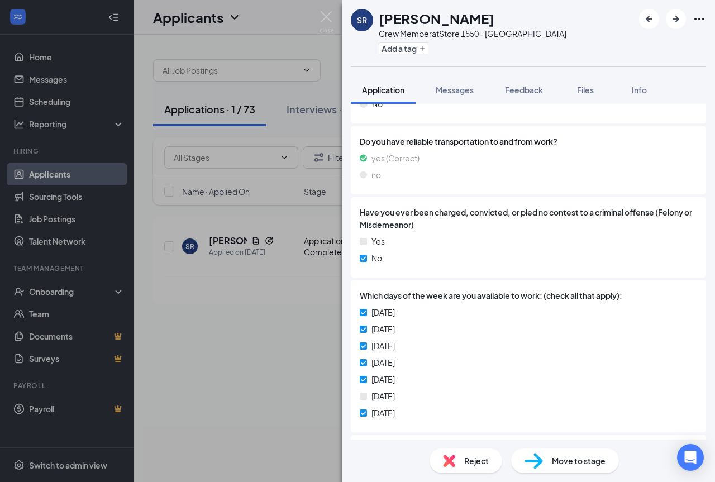
scroll to position [335, 0]
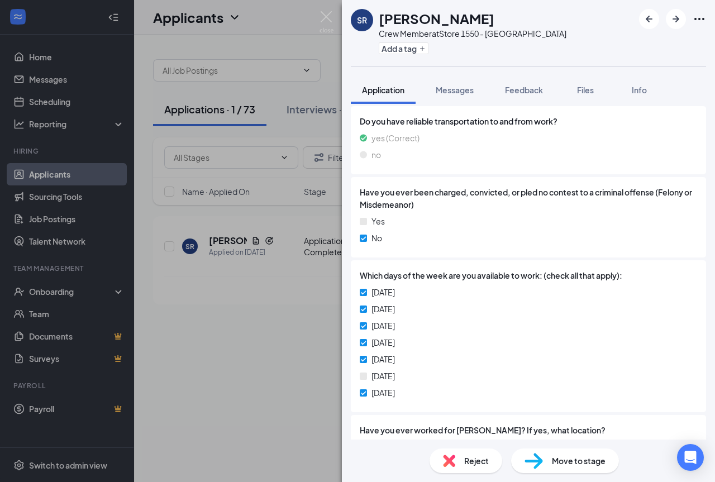
click at [590, 462] on span "Move to stage" at bounding box center [579, 461] width 54 height 12
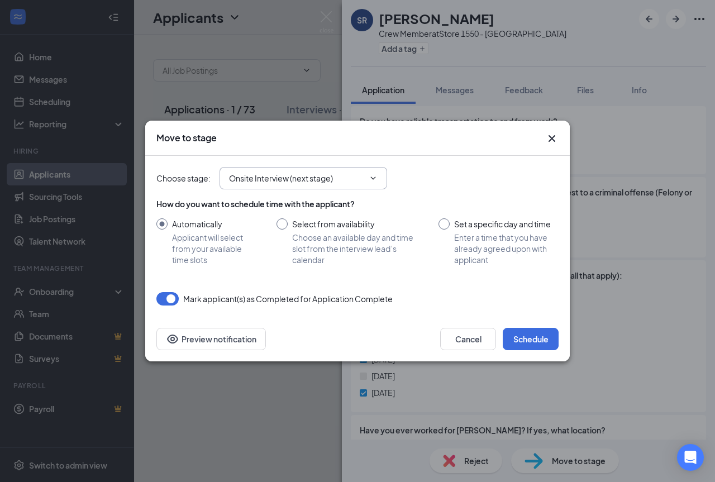
click at [368, 184] on span "Onsite Interview (next stage)" at bounding box center [304, 178] width 168 height 22
click at [376, 178] on icon "ChevronDown" at bounding box center [373, 178] width 9 height 9
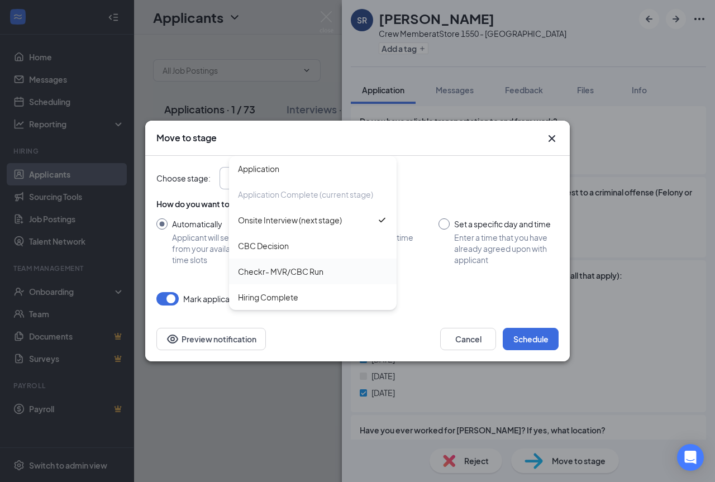
click at [314, 271] on div "Checkr- MVR/CBC Run" at bounding box center [280, 271] width 85 height 12
type input "Checkr- MVR/CBC Run"
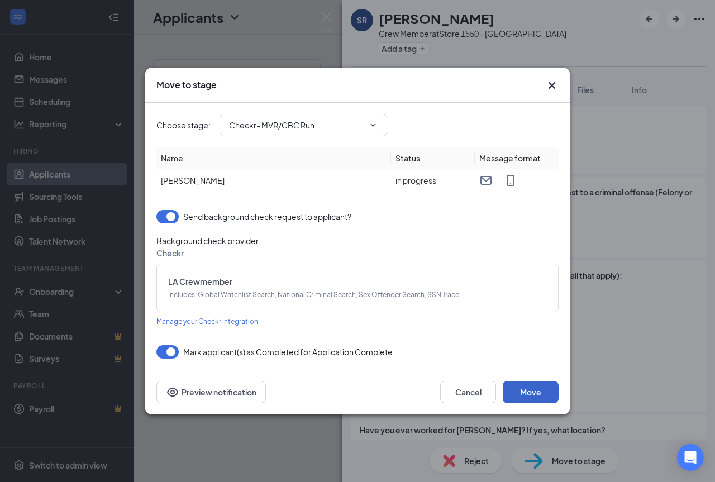
click at [525, 395] on button "Move" at bounding box center [531, 392] width 56 height 22
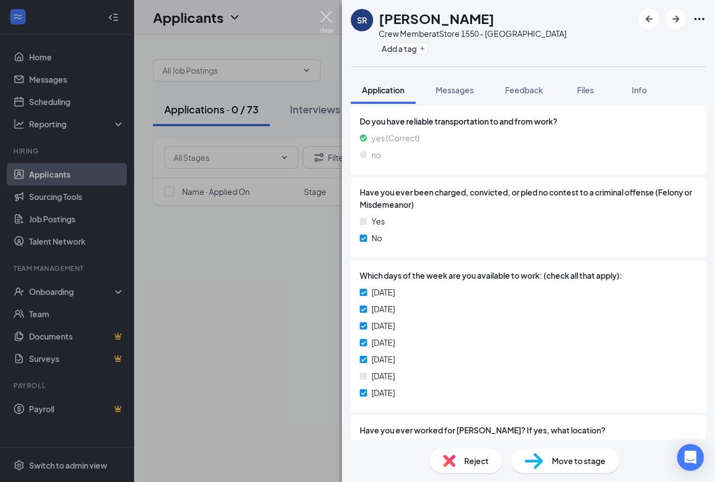
click at [332, 17] on img at bounding box center [327, 22] width 14 height 22
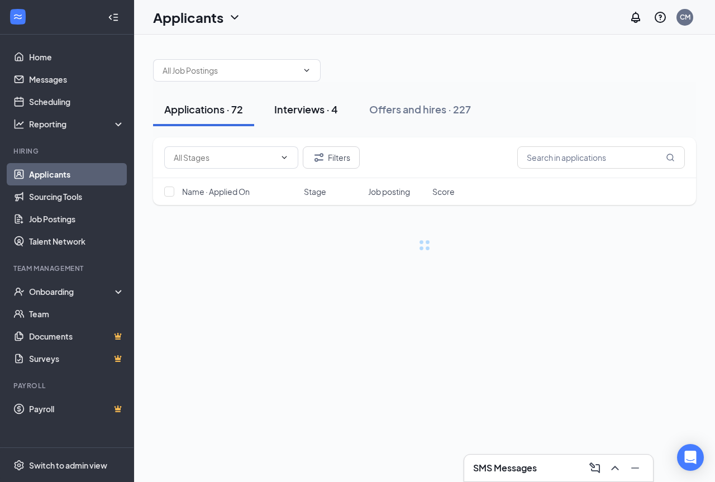
click at [326, 106] on div "Interviews · 4" at bounding box center [306, 109] width 64 height 14
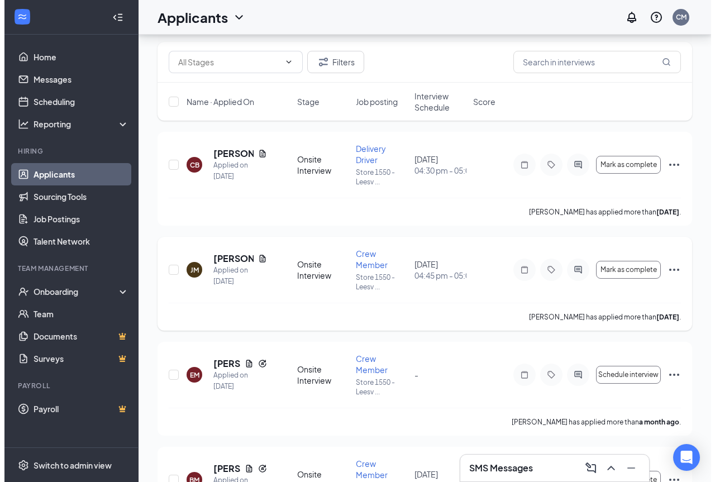
scroll to position [112, 0]
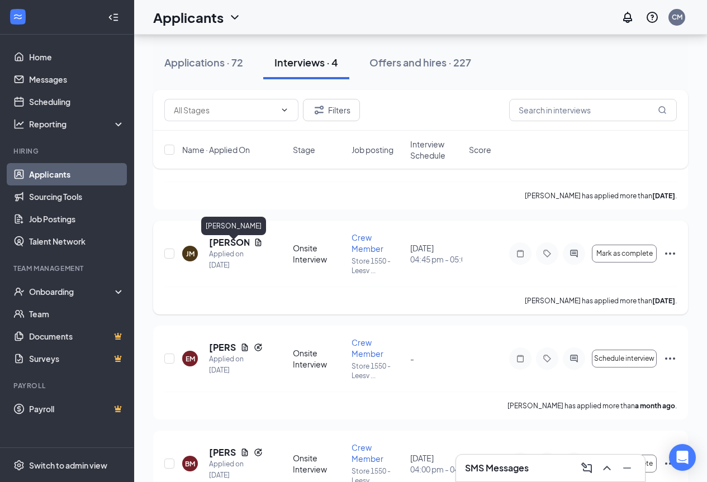
click at [227, 248] on h5 "[PERSON_NAME]" at bounding box center [229, 242] width 40 height 12
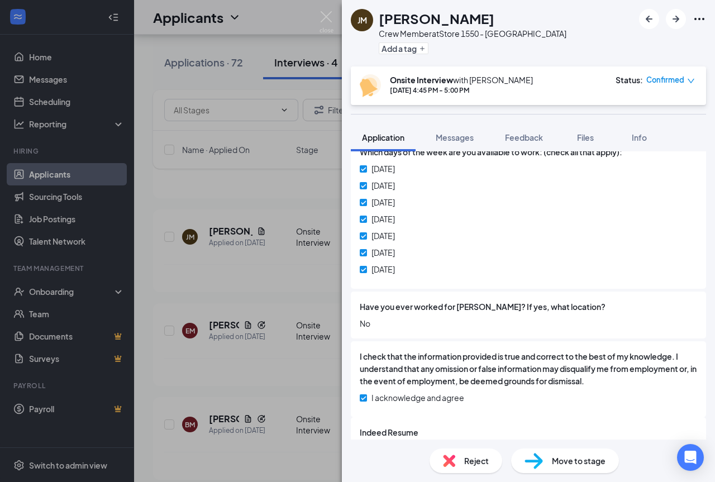
scroll to position [515, 0]
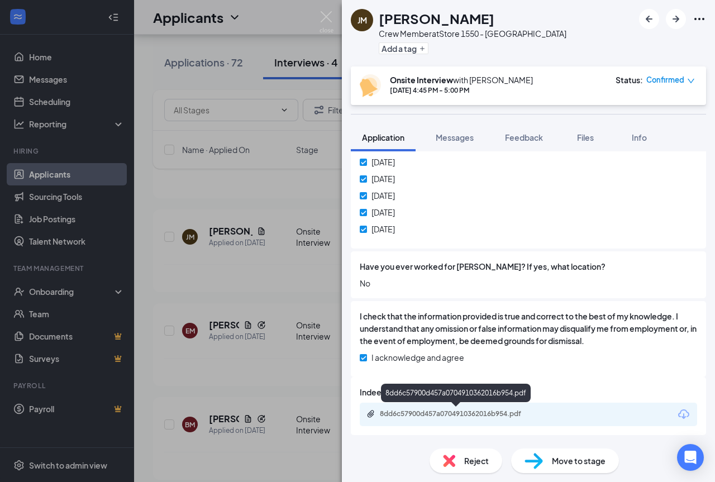
click at [455, 414] on div "8dd6c57900d457a0704910362016b954.pdf" at bounding box center [458, 413] width 156 height 9
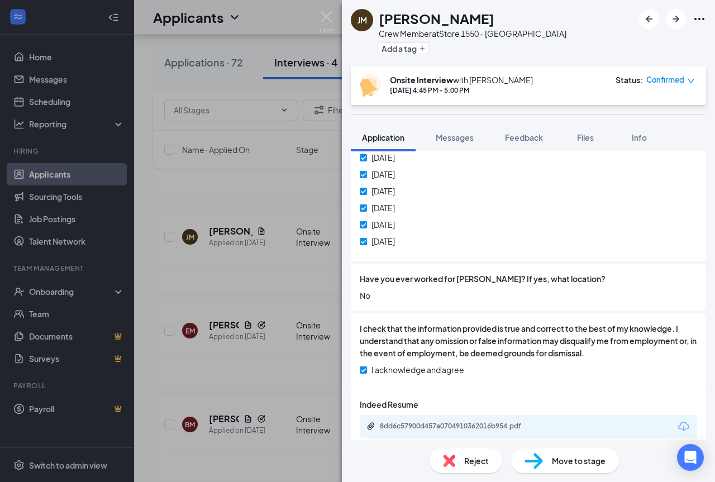
scroll to position [447, 0]
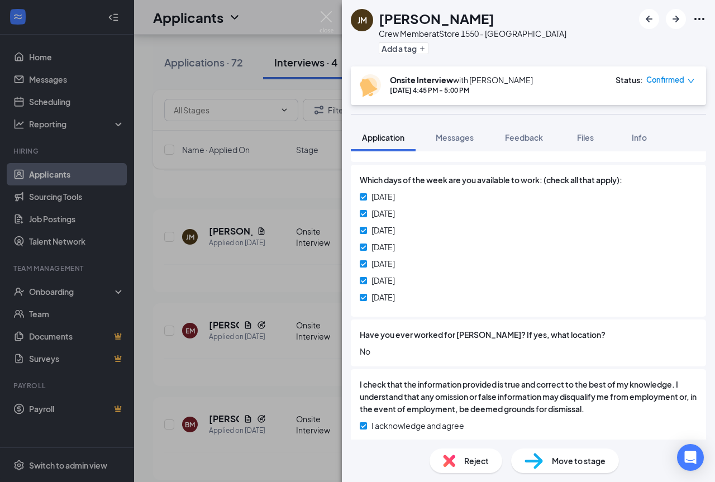
click at [591, 465] on span "Move to stage" at bounding box center [579, 461] width 54 height 12
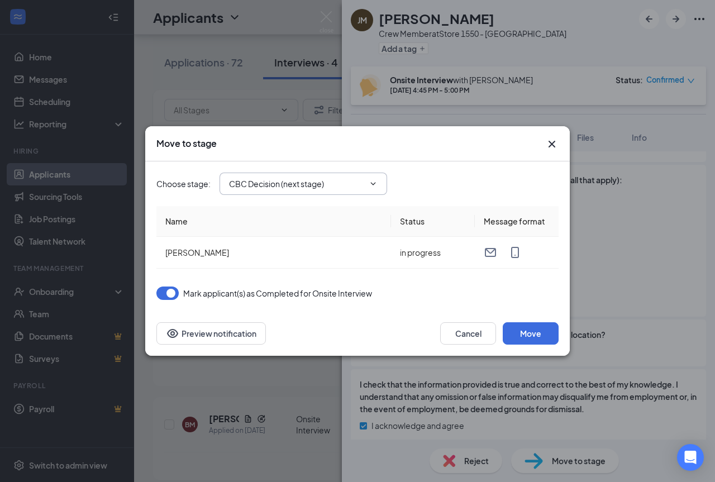
click at [371, 189] on span "CBC Decision (next stage)" at bounding box center [304, 184] width 168 height 22
click at [373, 183] on icon "ChevronDown" at bounding box center [373, 183] width 9 height 9
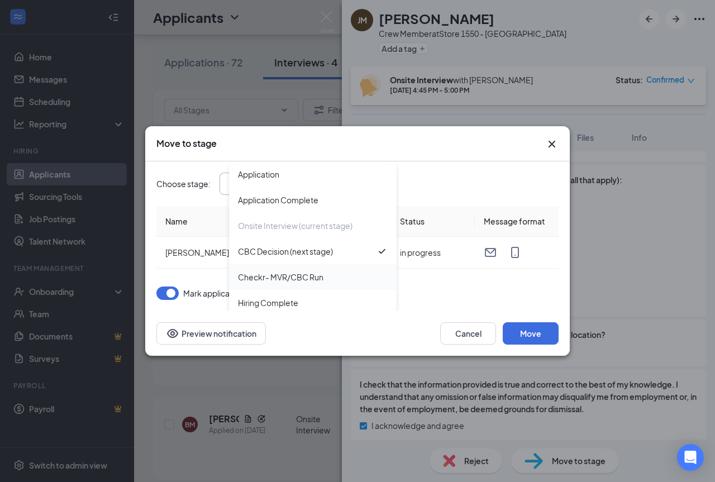
click at [302, 281] on div "Checkr- MVR/CBC Run" at bounding box center [280, 277] width 85 height 12
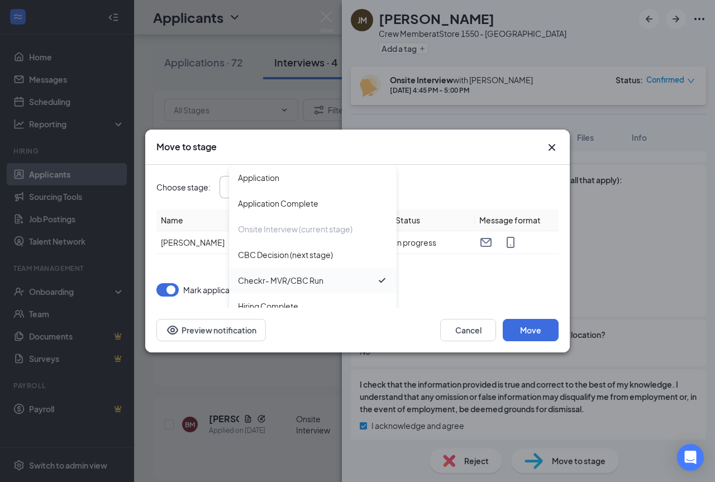
type input "Checkr- MVR/CBC Run"
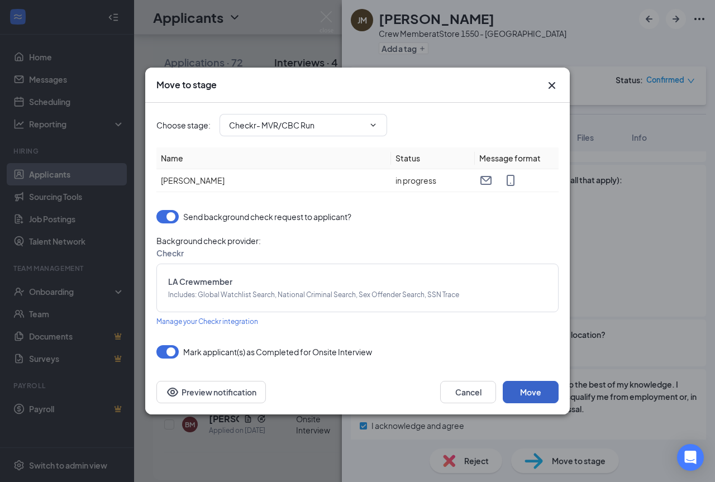
click at [546, 389] on button "Move" at bounding box center [531, 392] width 56 height 22
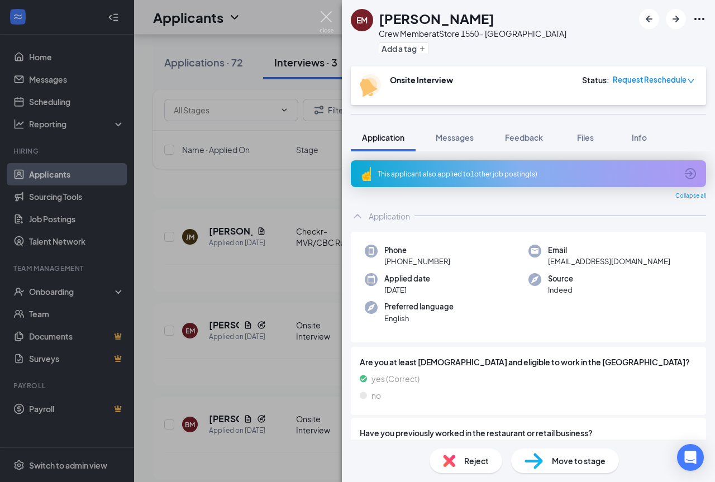
click at [331, 25] on img at bounding box center [327, 22] width 14 height 22
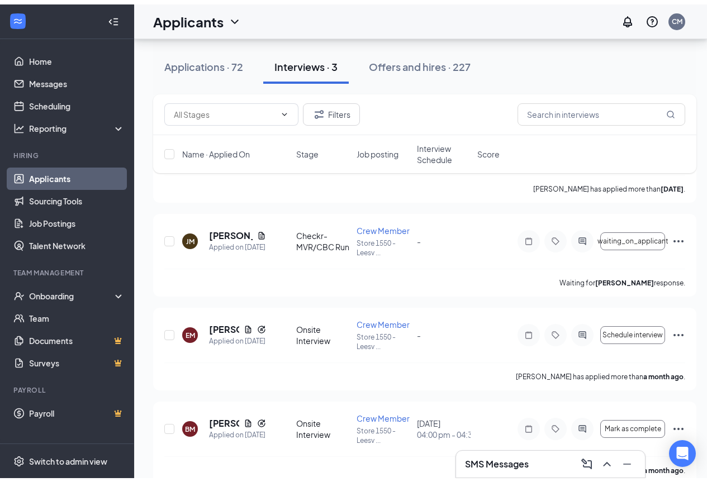
scroll to position [42, 0]
